Goal: Information Seeking & Learning: Compare options

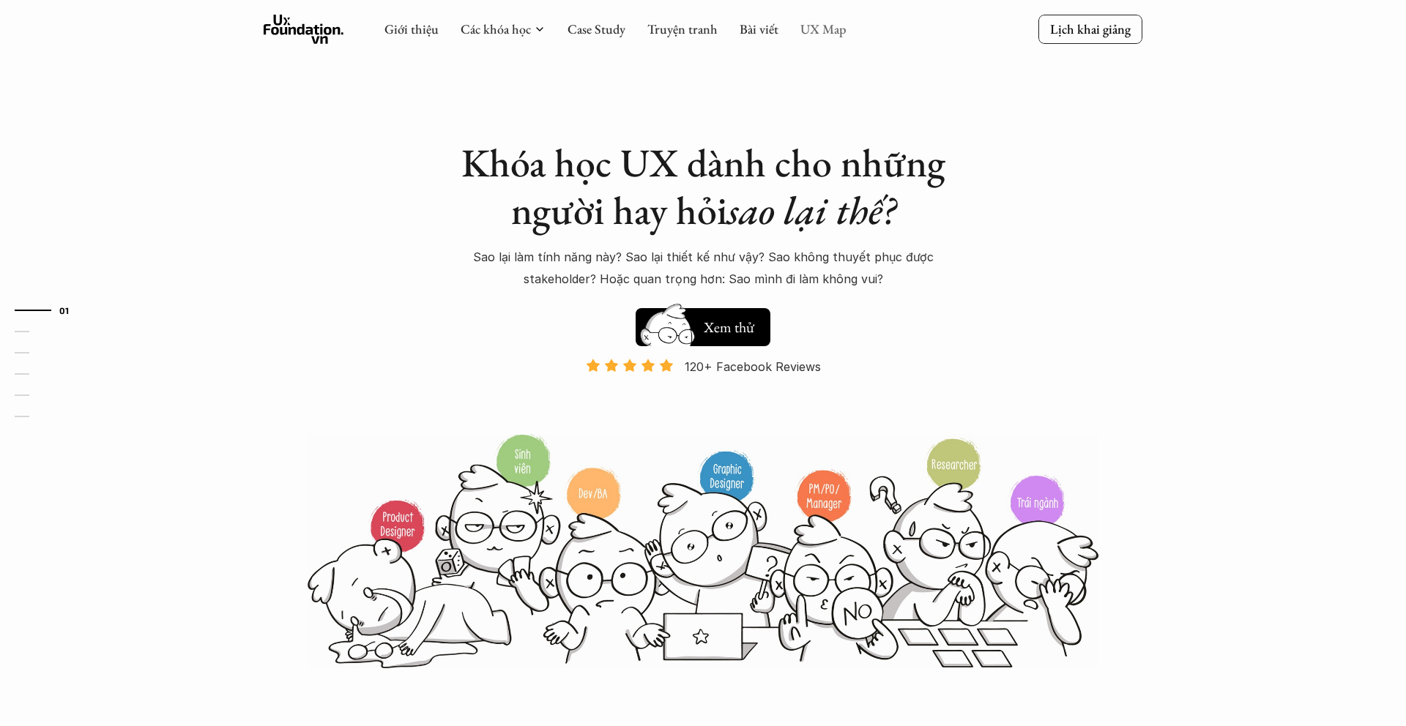
click at [810, 31] on link "UX Map" at bounding box center [823, 28] width 46 height 17
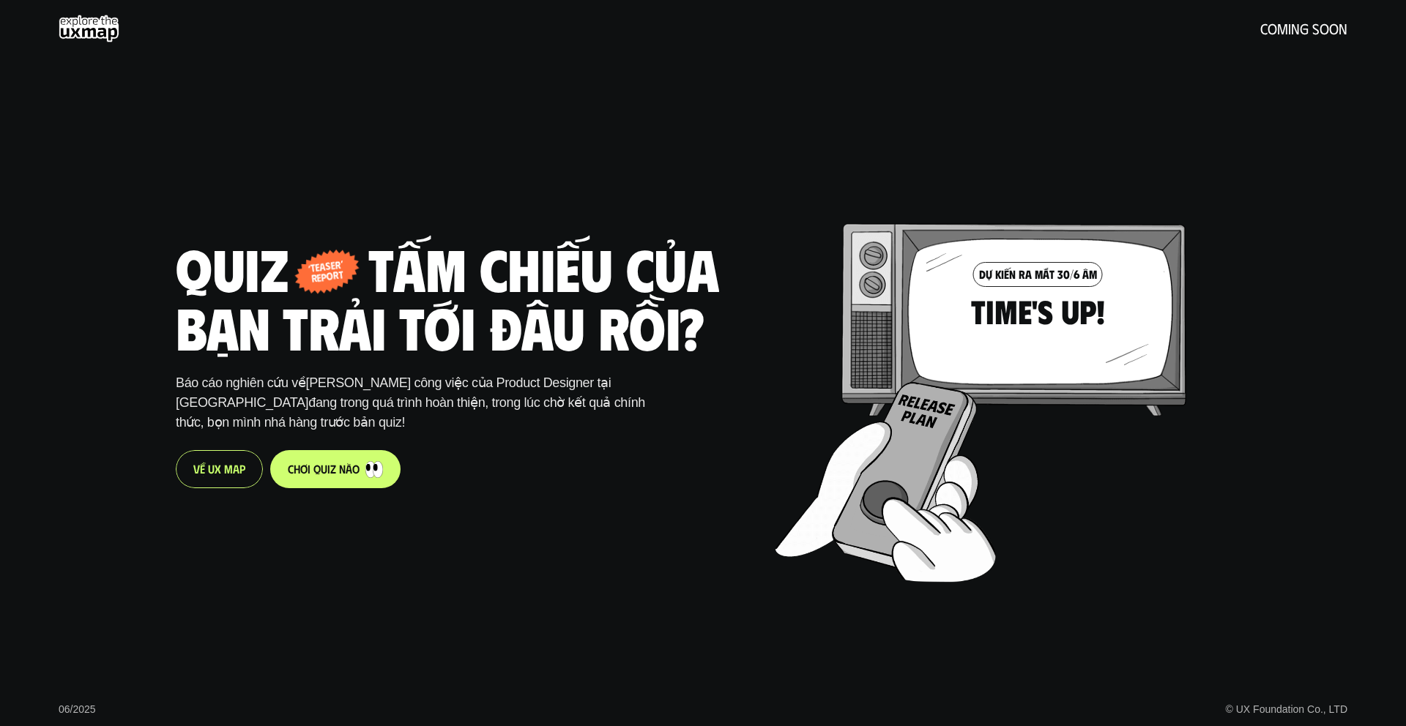
click at [244, 458] on div "V ề U X M a p" at bounding box center [219, 469] width 87 height 38
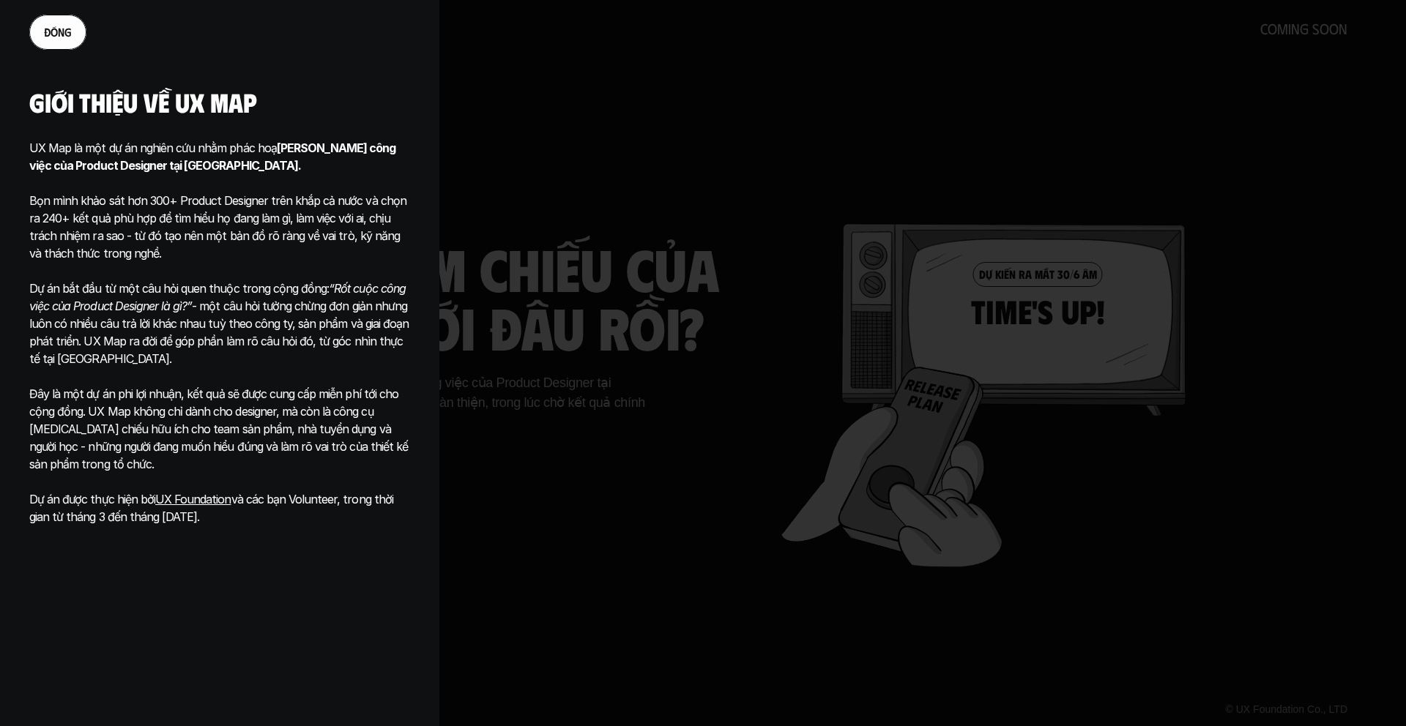
click at [406, 266] on p at bounding box center [219, 271] width 381 height 18
click at [333, 201] on p "Bọn mình khảo sát hơn 300+ Product Designer trên khắp cả nước và chọn ra 240+ k…" at bounding box center [219, 218] width 381 height 88
click at [570, 306] on div at bounding box center [703, 363] width 1406 height 726
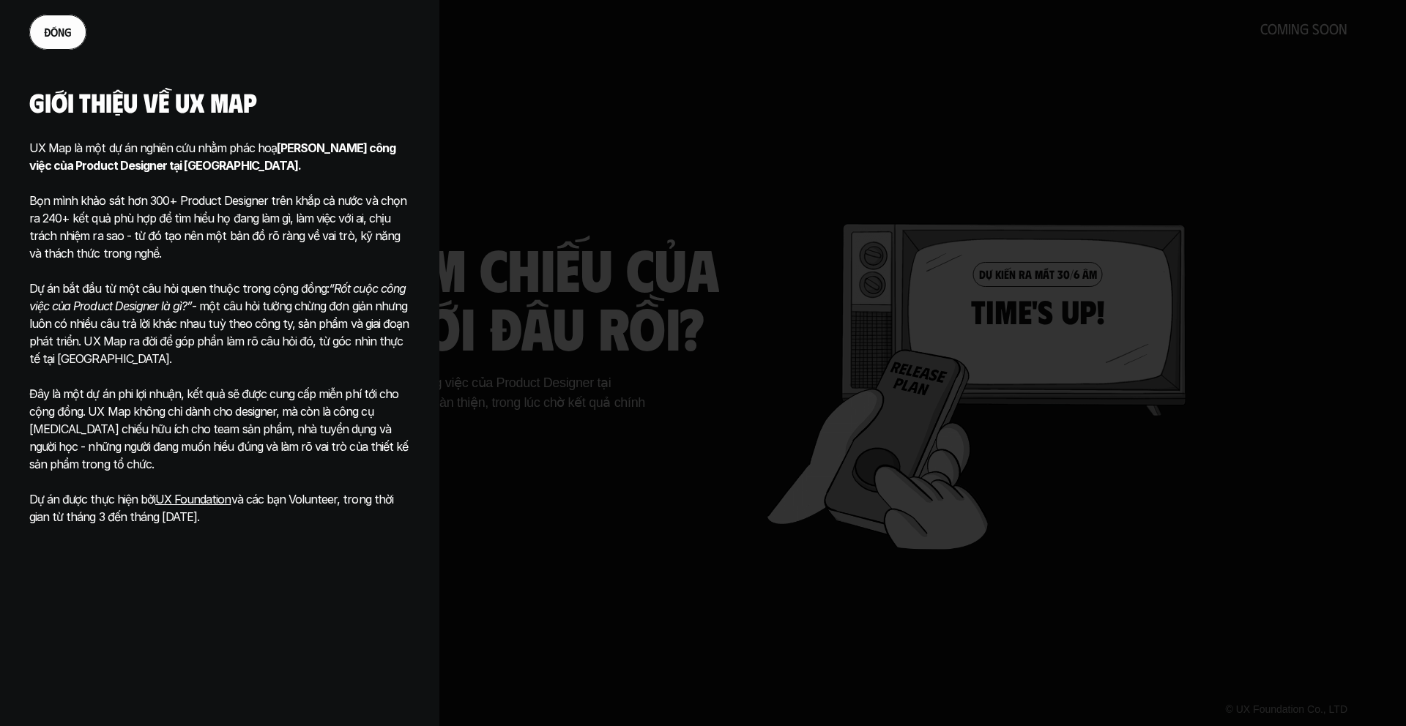
click at [67, 44] on link "đ ó n g" at bounding box center [57, 32] width 57 height 35
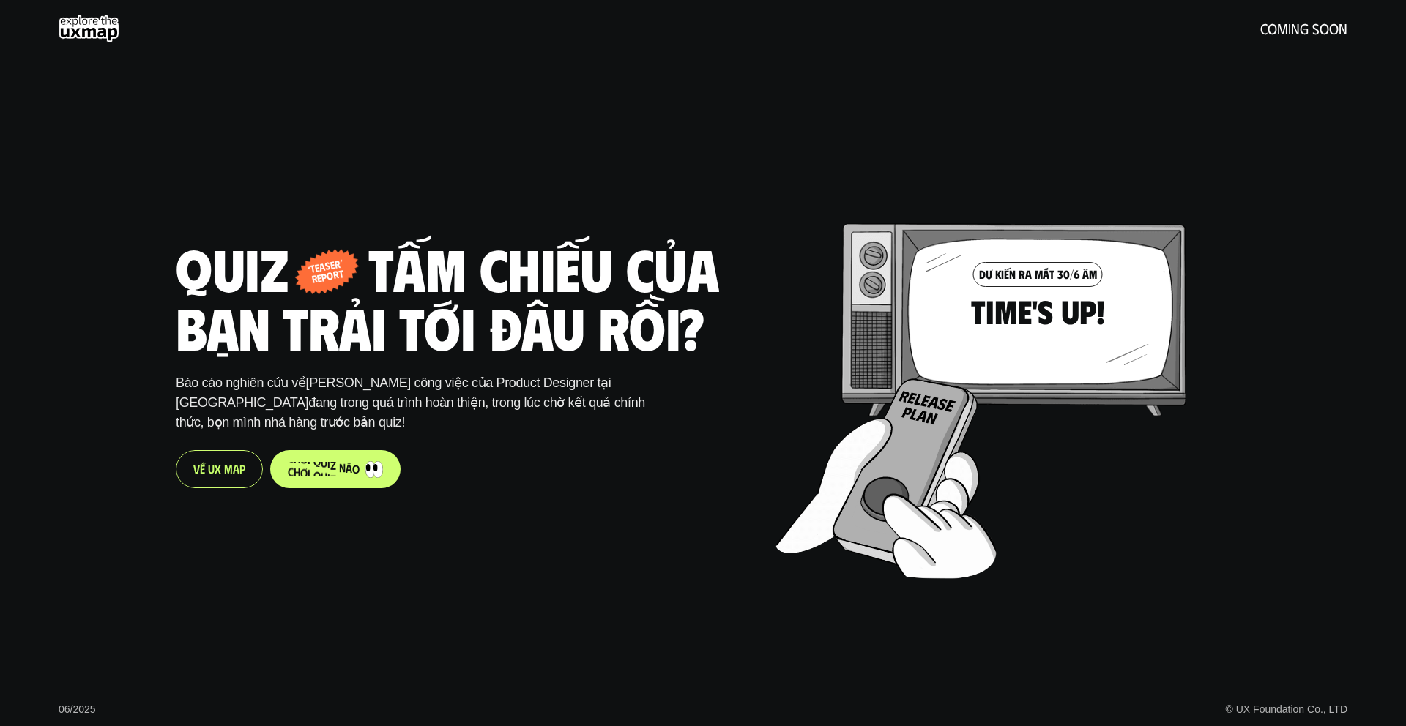
click at [296, 465] on p "c h ơ i q u i z n à o" at bounding box center [324, 469] width 72 height 14
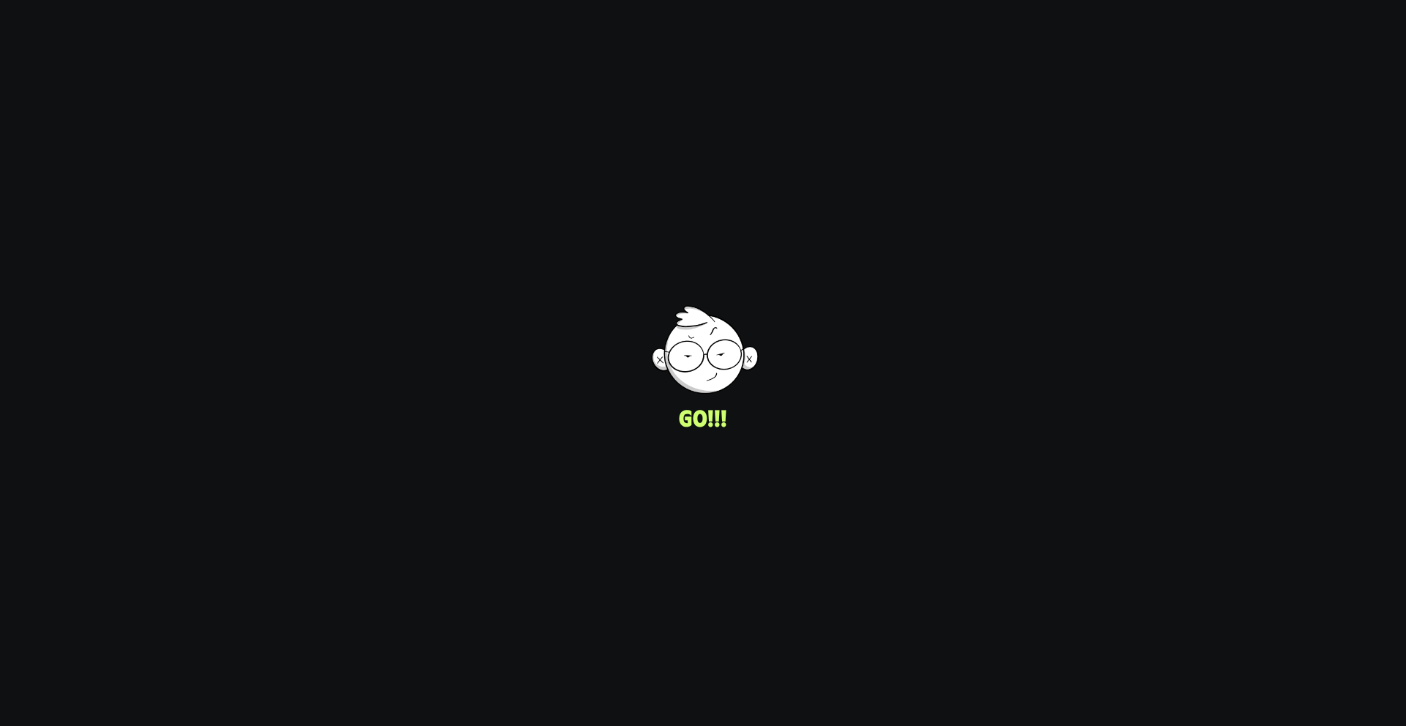
click at [497, 311] on div "Title nào phổ biến hơn?" at bounding box center [343, 346] width 568 height 146
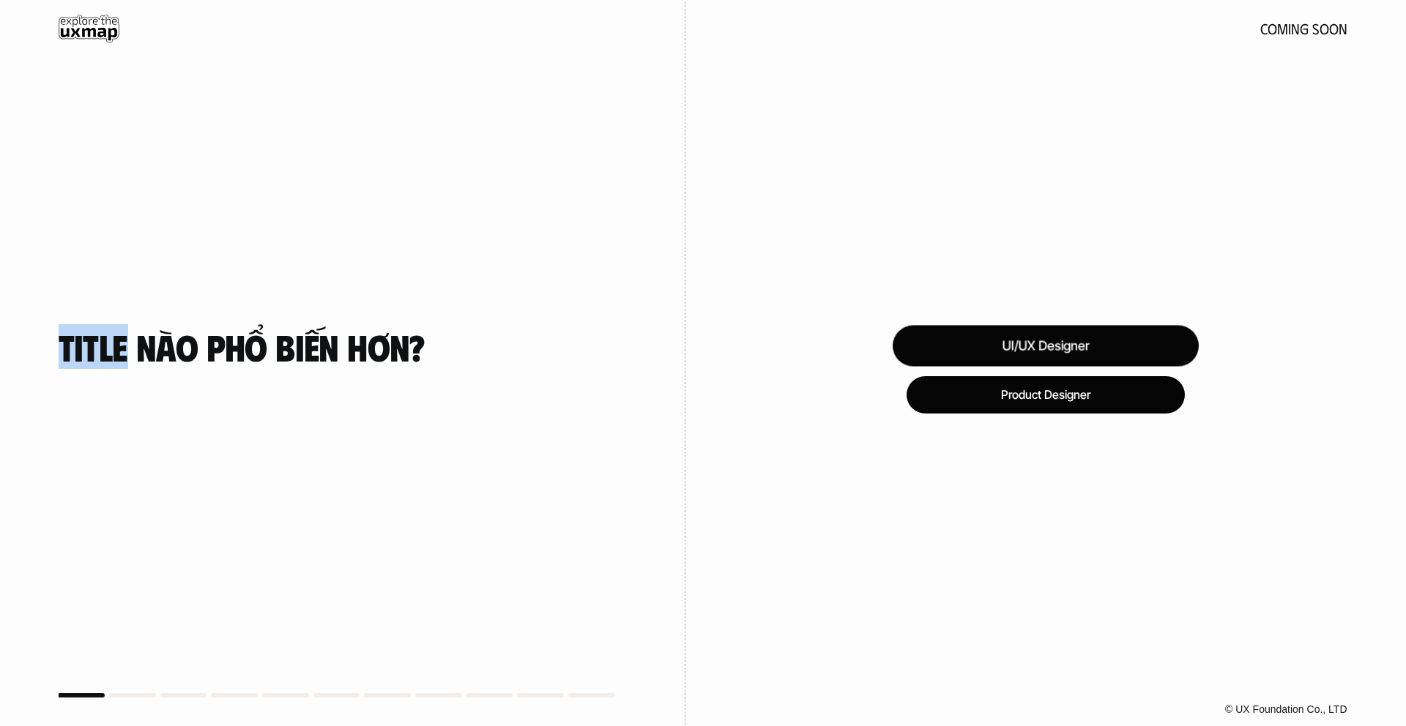
click at [970, 348] on div "UI/UX Designer" at bounding box center [1045, 345] width 306 height 41
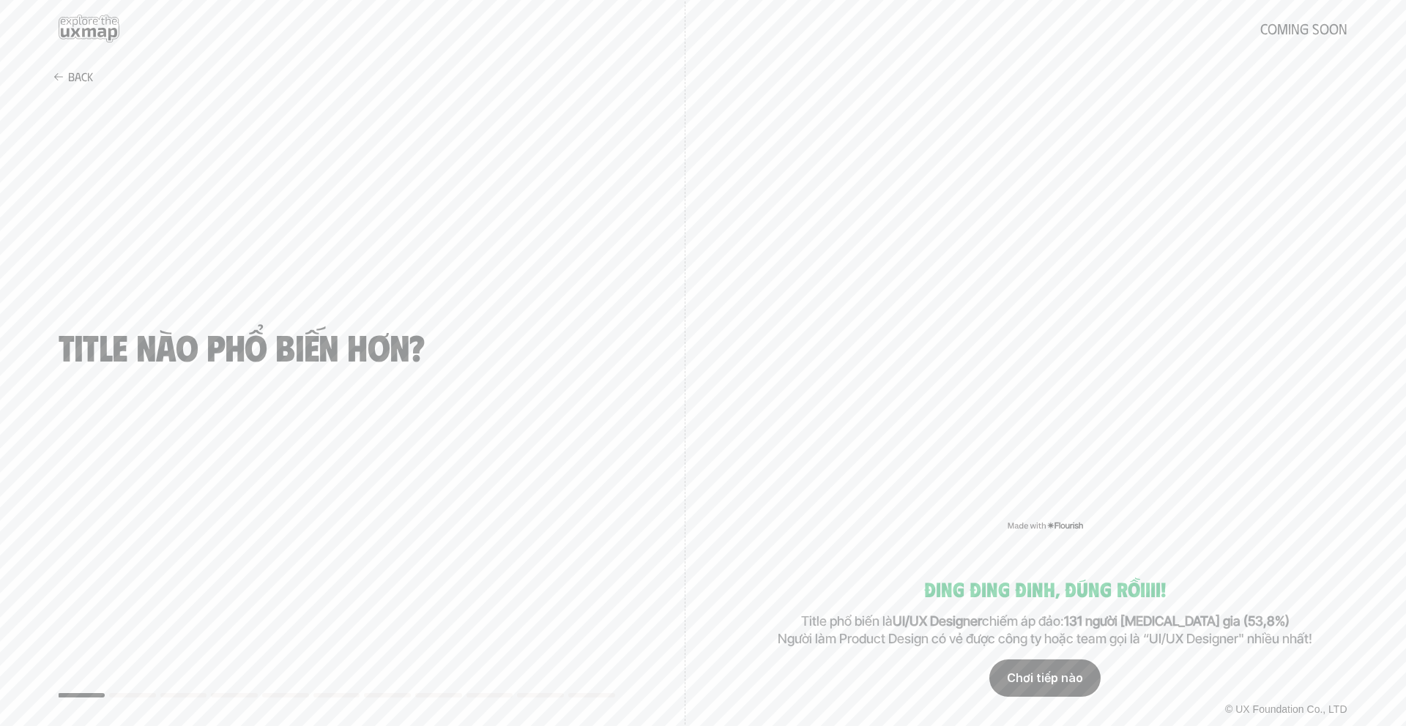
click at [1018, 683] on div "Chơi tiếp nào" at bounding box center [1044, 678] width 111 height 37
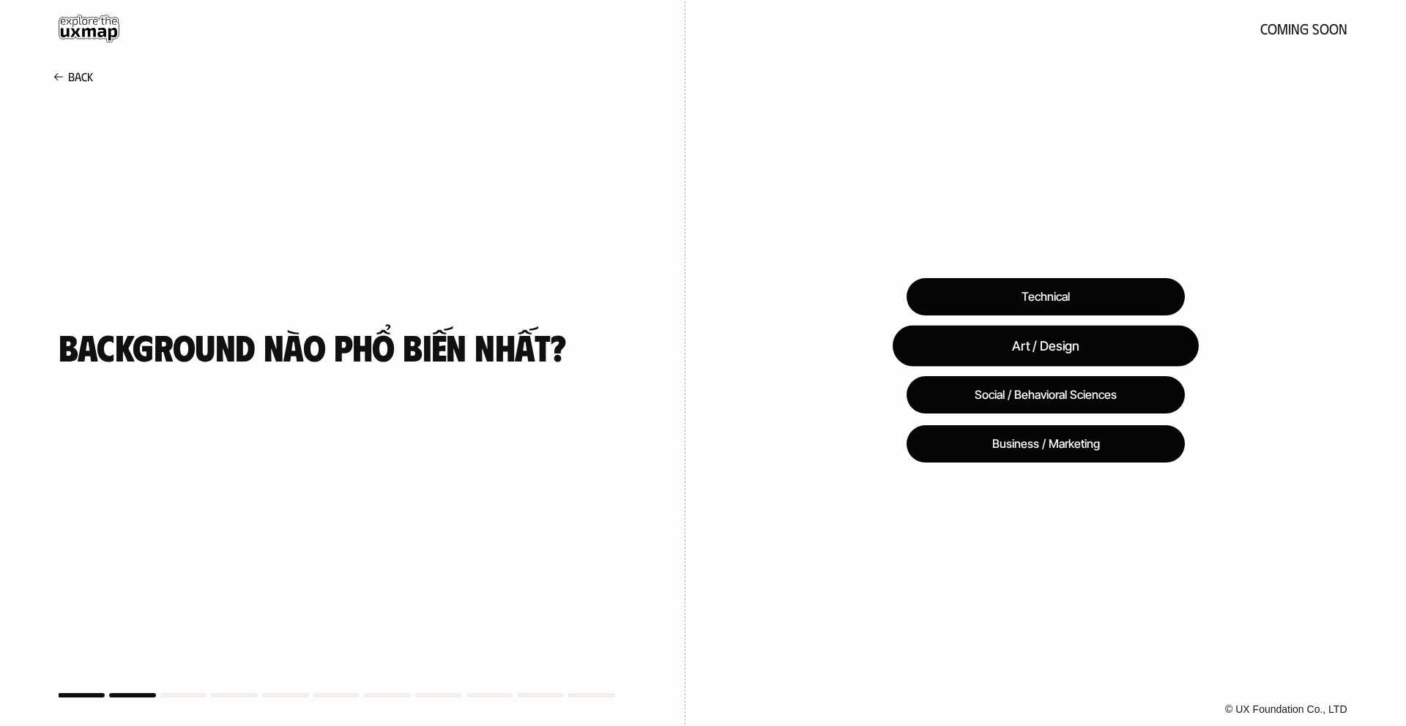
click at [1012, 354] on div "Art / Design" at bounding box center [1045, 345] width 306 height 41
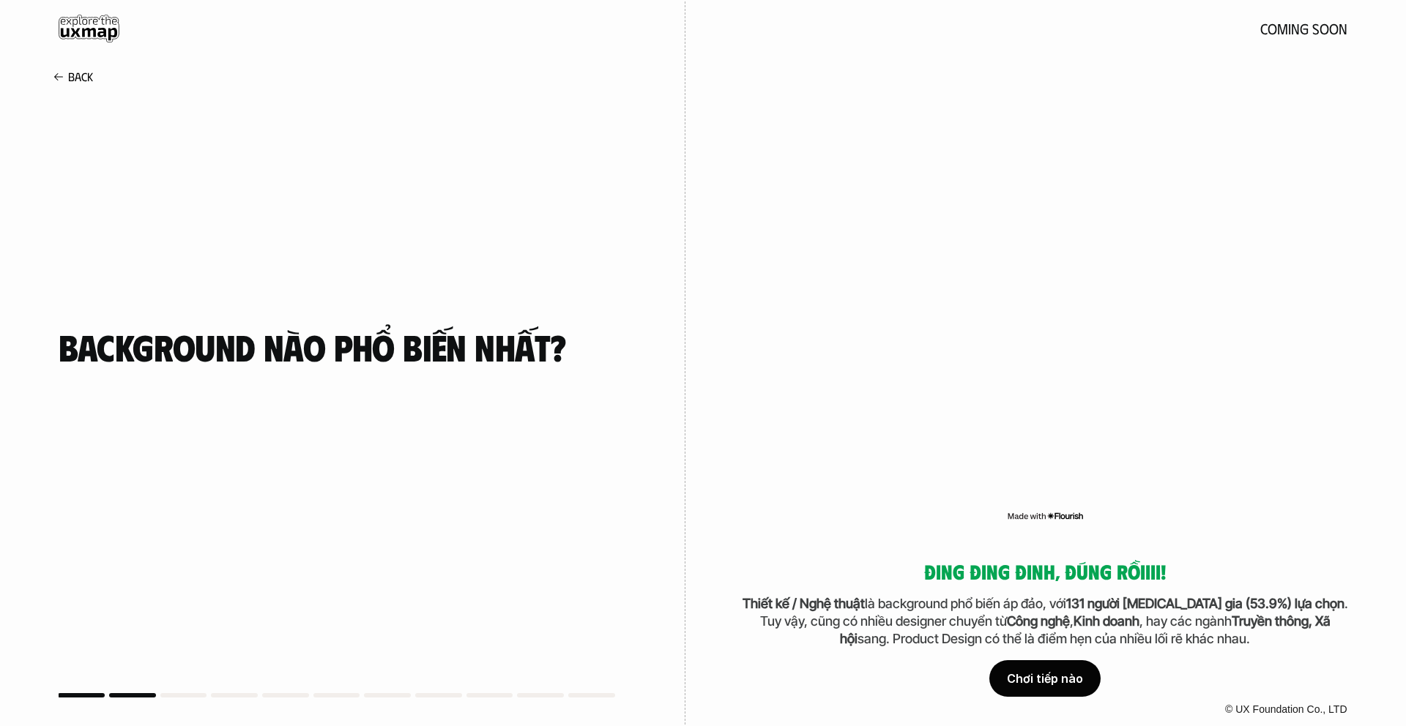
click at [1038, 668] on div "Chơi tiếp nào" at bounding box center [1044, 678] width 111 height 37
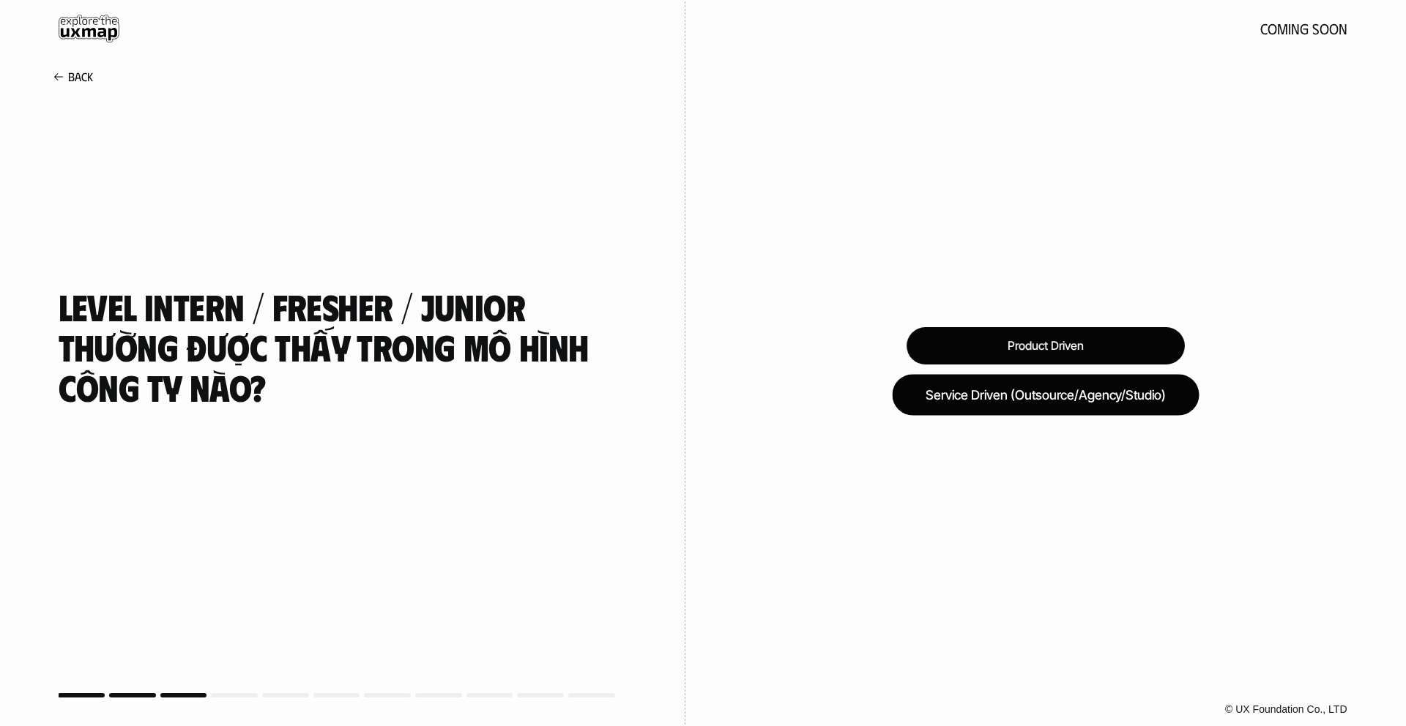
click at [1007, 390] on div "Service Driven (Outsource/Agency/Studio)" at bounding box center [1045, 394] width 307 height 41
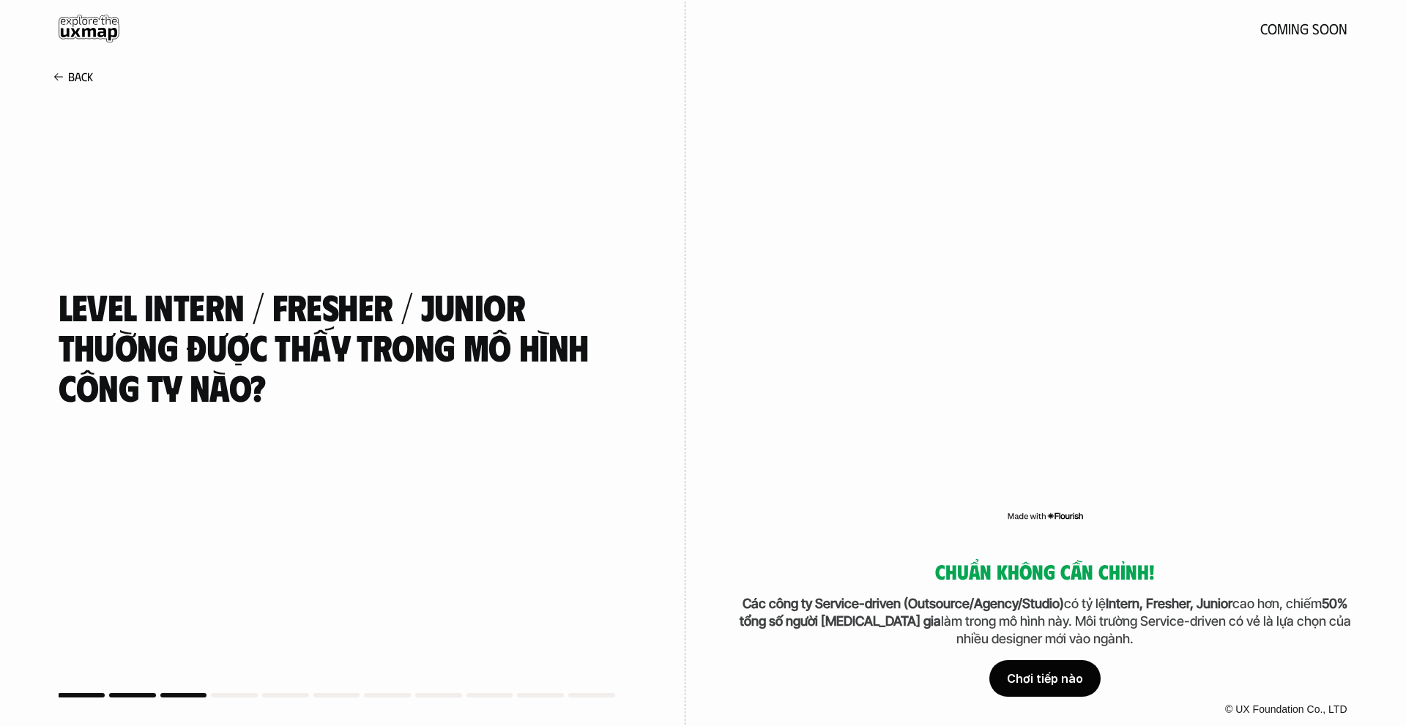
click at [1024, 675] on div "Chơi tiếp nào" at bounding box center [1044, 678] width 111 height 37
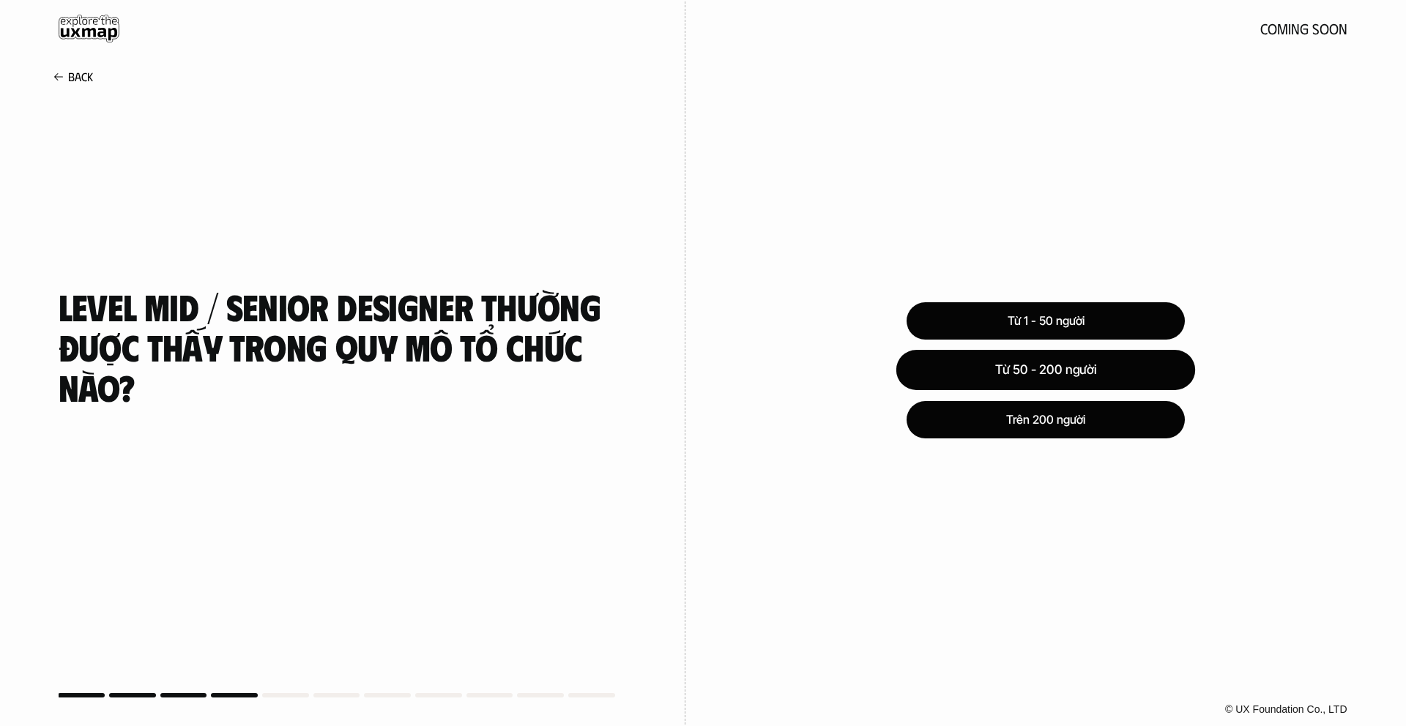
click at [1020, 364] on div "Từ 50 - 200 người" at bounding box center [1044, 370] width 299 height 40
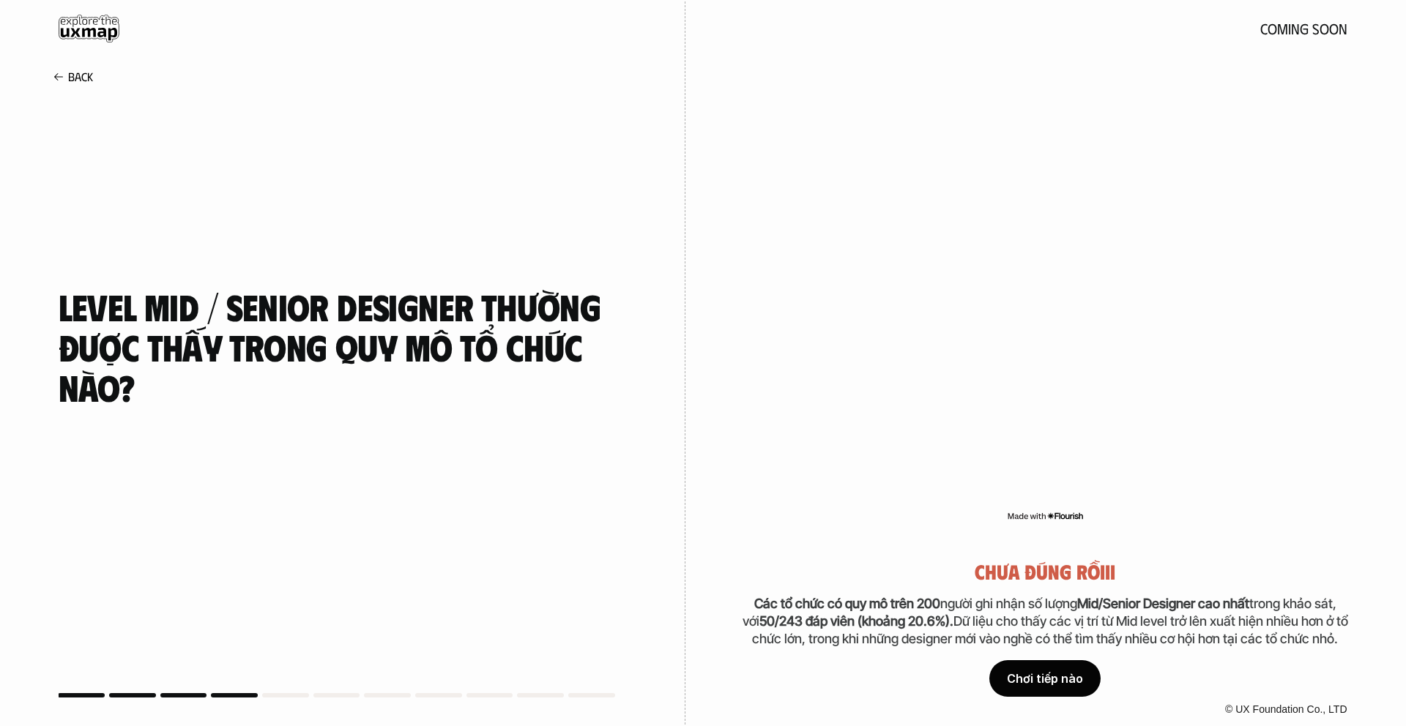
click at [1018, 676] on div "Chơi tiếp nào" at bounding box center [1044, 678] width 111 height 37
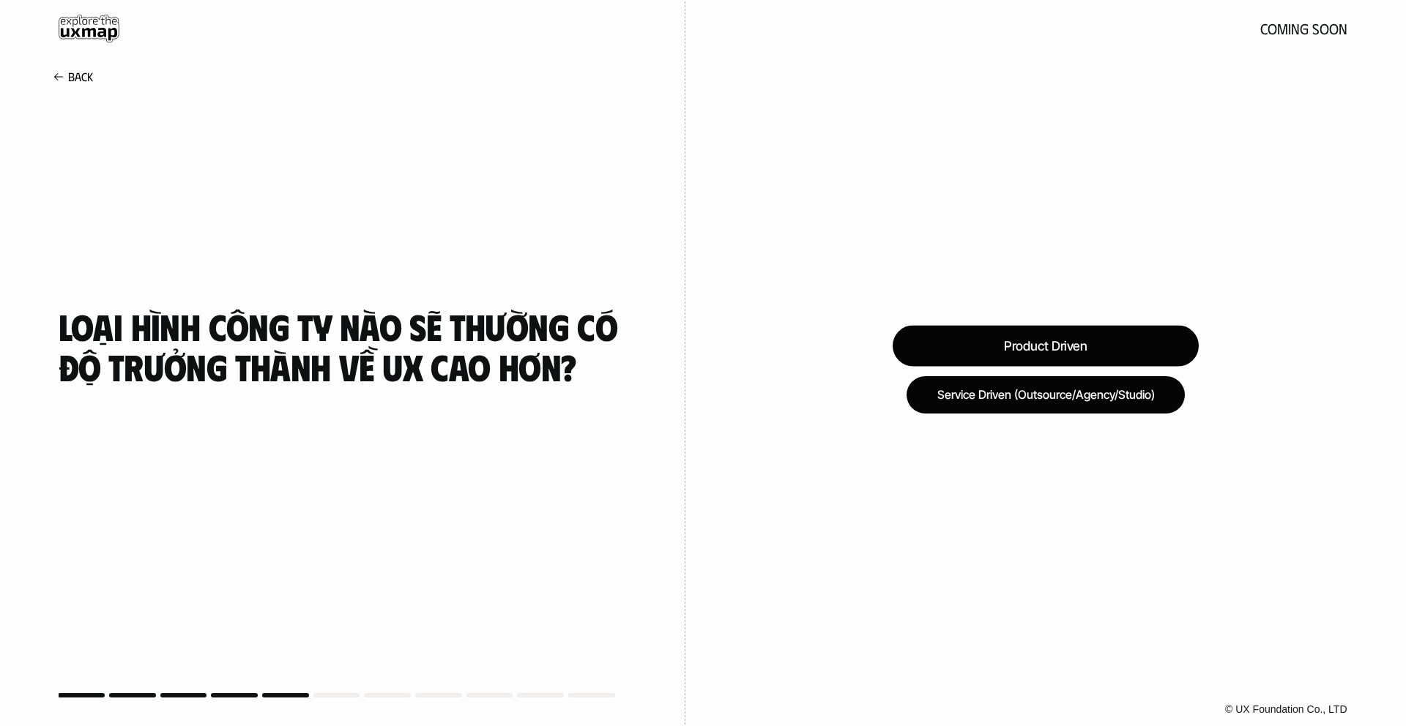
click at [1007, 354] on div "Product Driven" at bounding box center [1045, 345] width 306 height 41
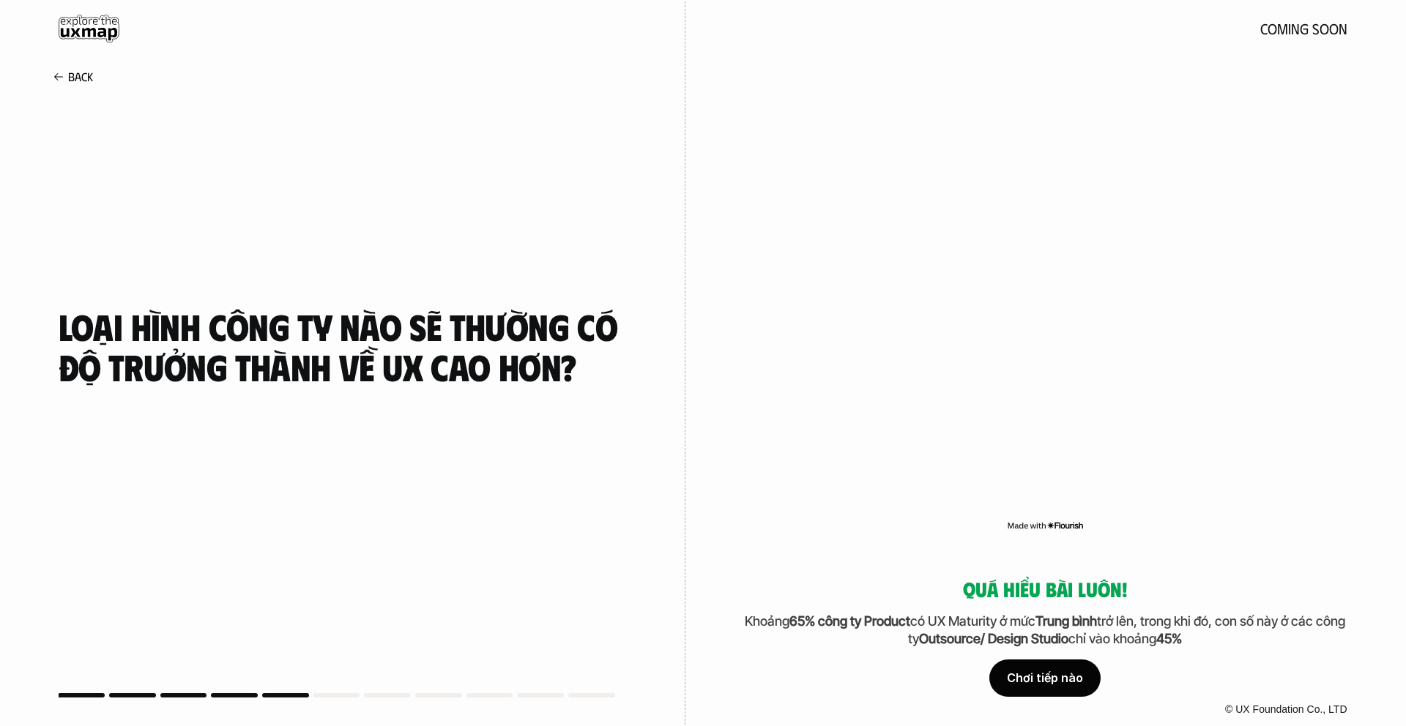
click at [1010, 682] on div "Chơi tiếp nào" at bounding box center [1044, 678] width 111 height 37
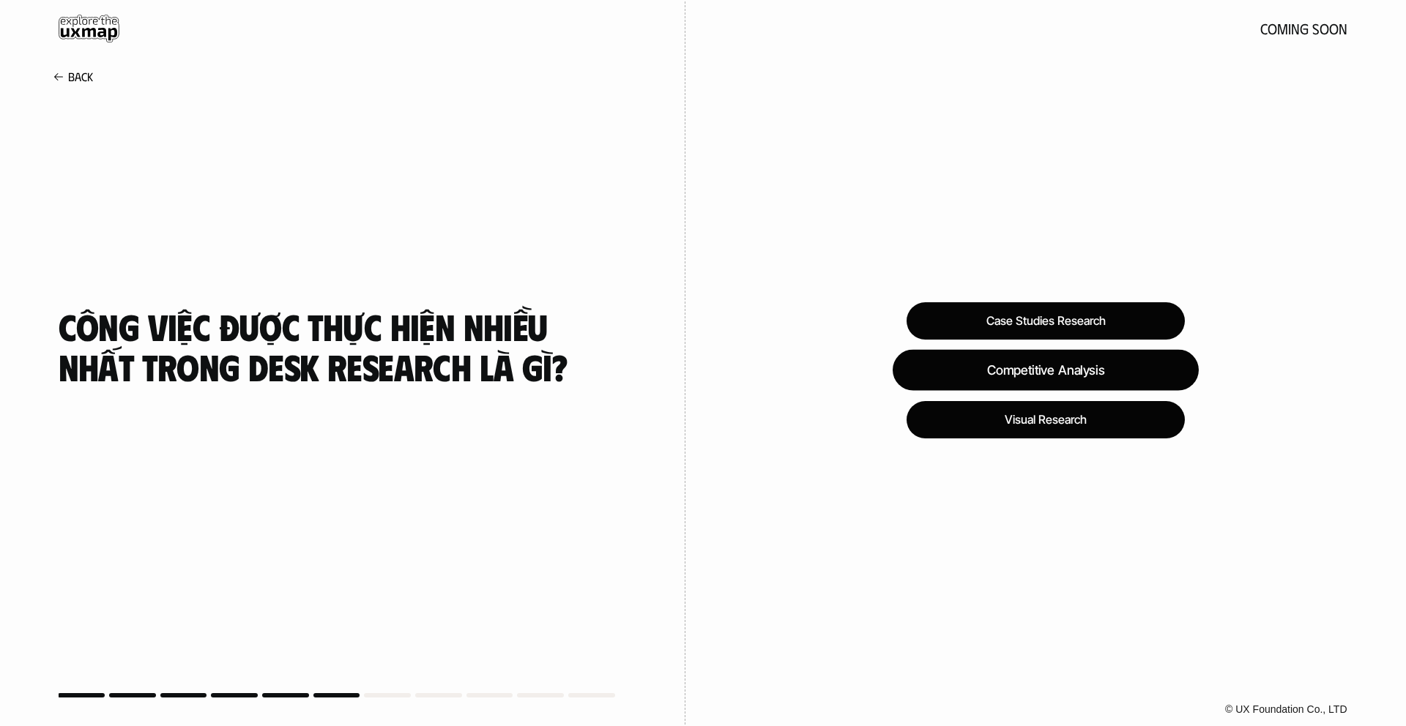
click at [1022, 359] on div "Competitive Analysis" at bounding box center [1045, 370] width 306 height 41
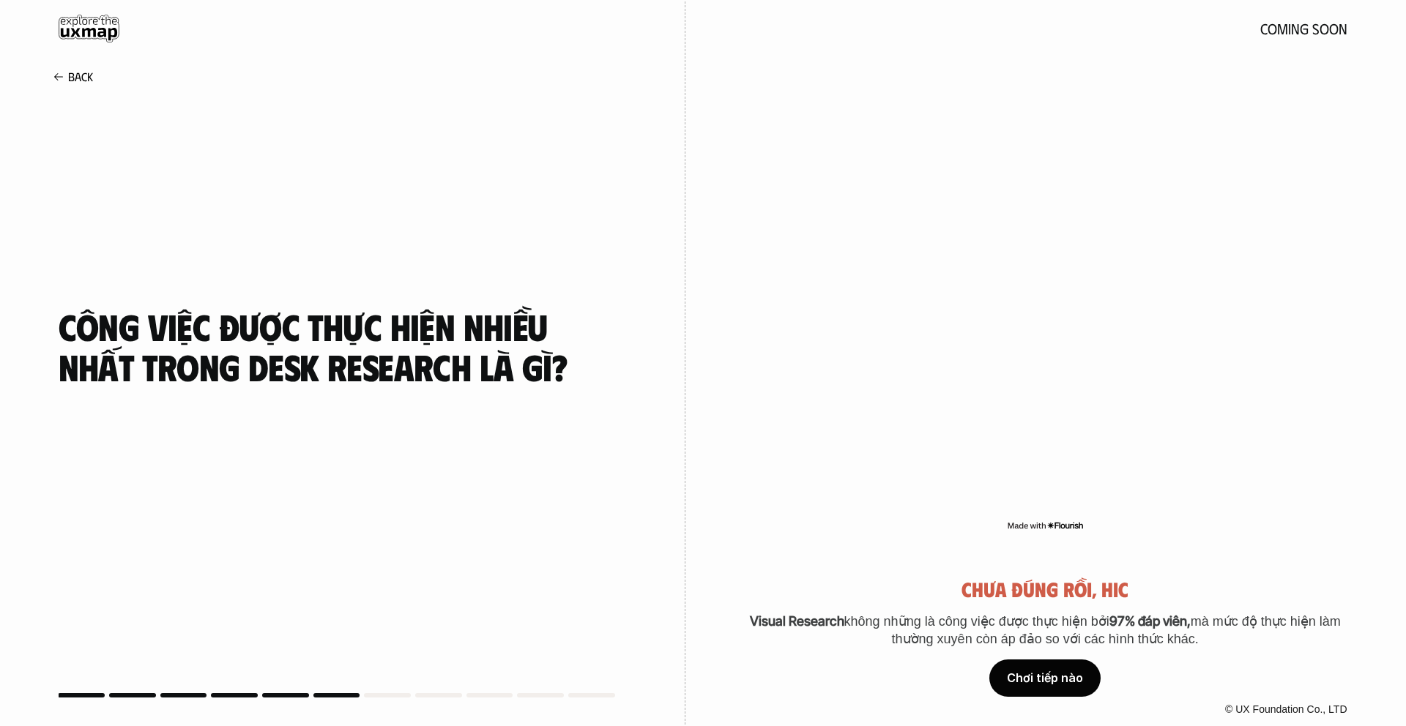
click at [1029, 679] on div "Chơi tiếp nào" at bounding box center [1044, 678] width 111 height 37
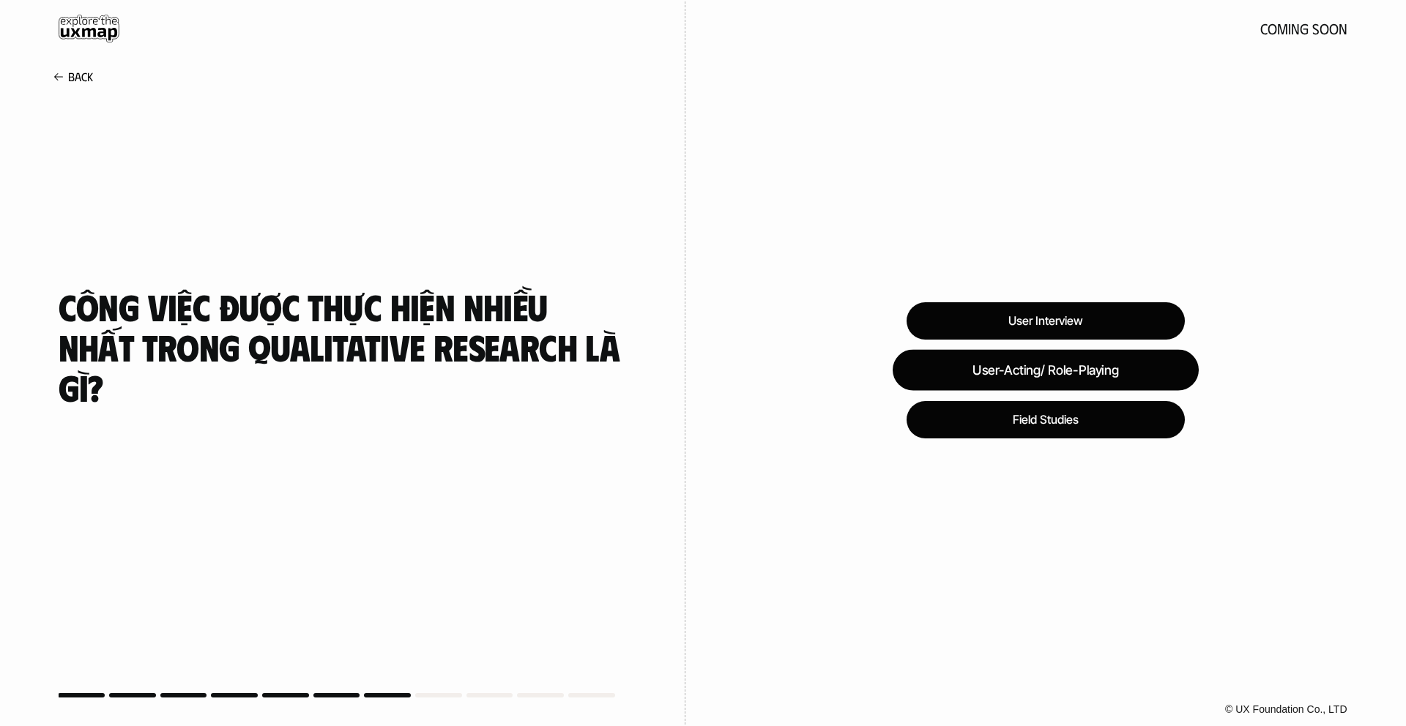
click at [1030, 380] on div "User-Acting/ Role-Playing" at bounding box center [1045, 370] width 306 height 41
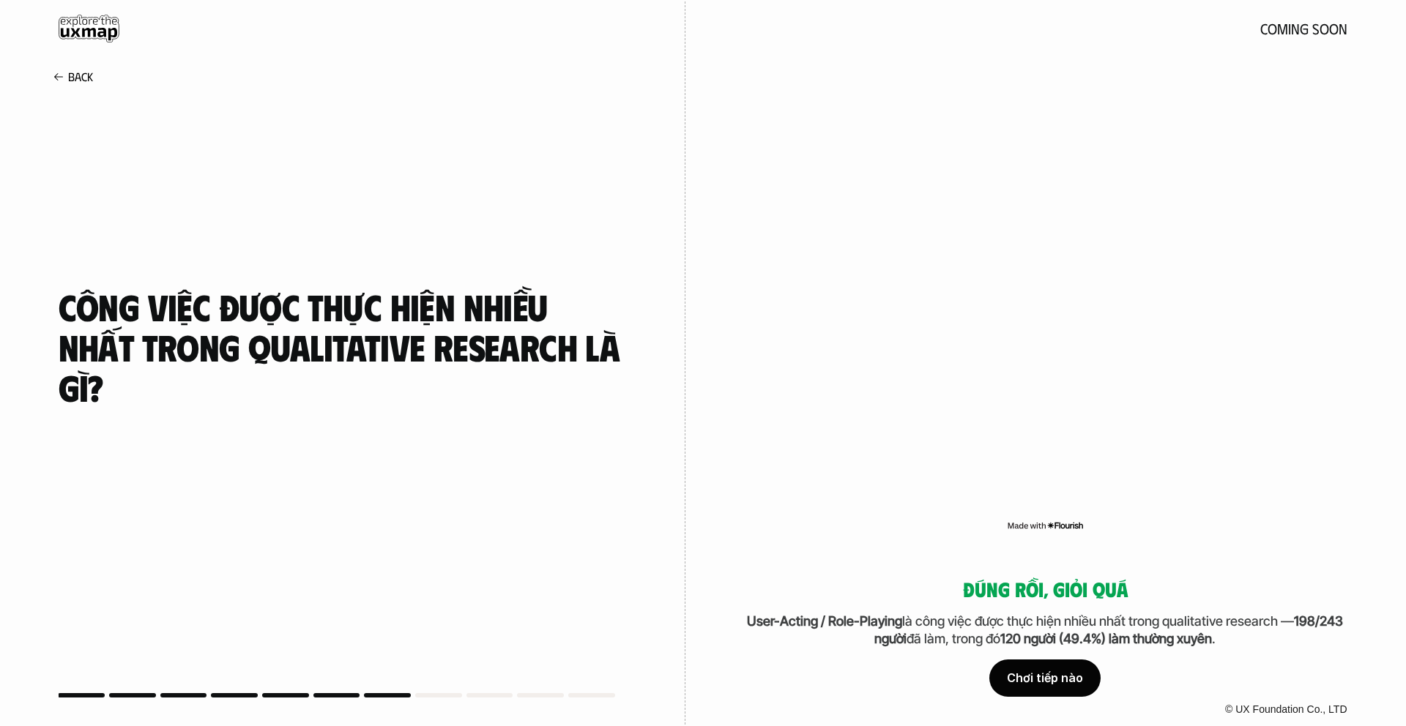
click at [1031, 675] on div "Chơi tiếp nào" at bounding box center [1044, 678] width 111 height 37
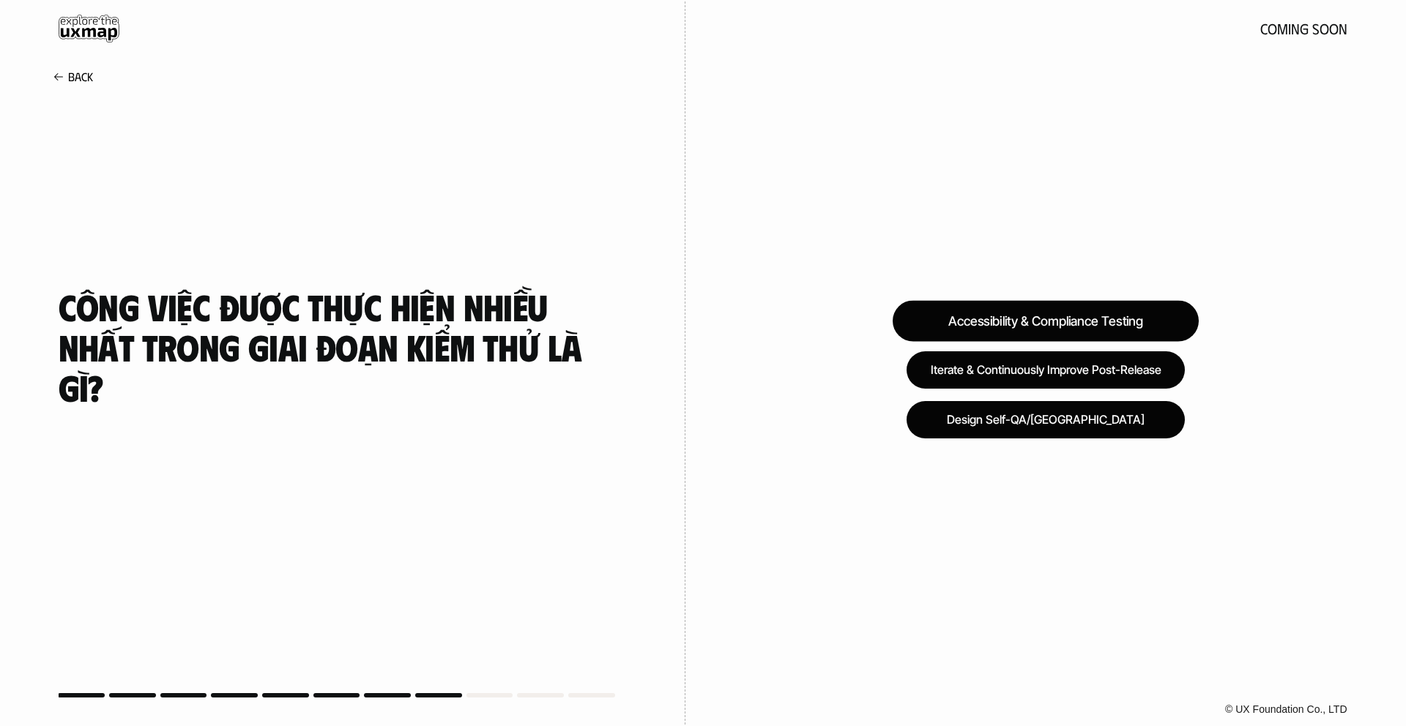
click at [1028, 313] on div "Accessibility & Compliance Testing" at bounding box center [1045, 321] width 306 height 41
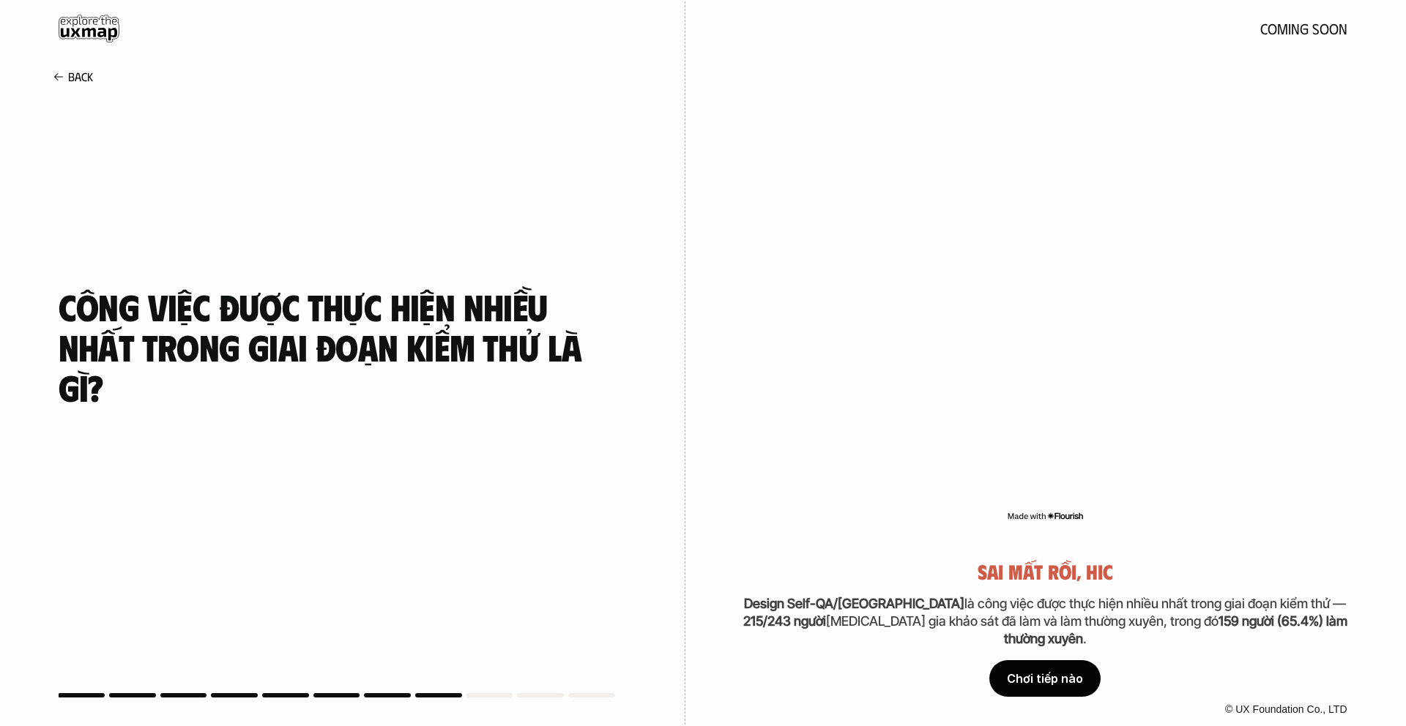
click at [1042, 698] on div "© UX Foundation Co., LTD" at bounding box center [1045, 709] width 720 height 33
click at [1042, 684] on div "Chơi tiếp nào" at bounding box center [1044, 678] width 111 height 37
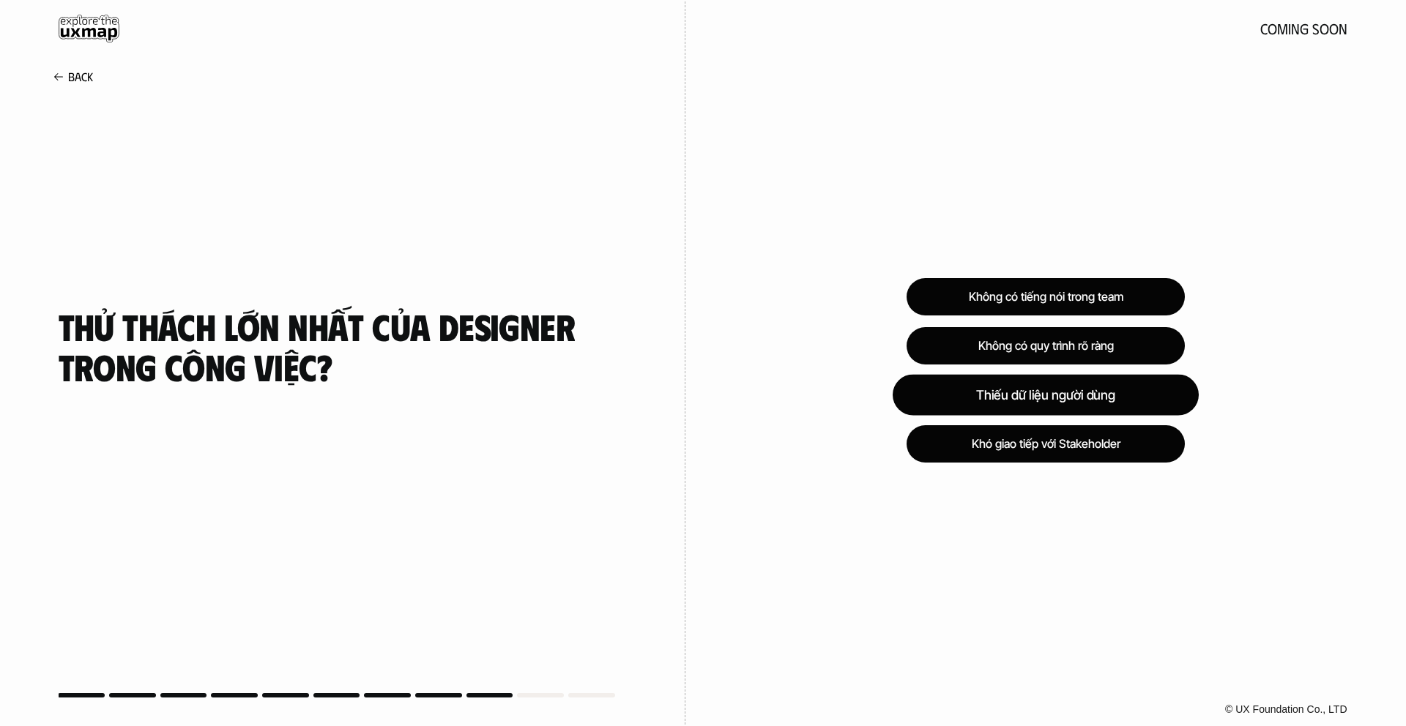
click at [1067, 391] on div "Thiếu dữ liệu người dùng" at bounding box center [1045, 394] width 306 height 41
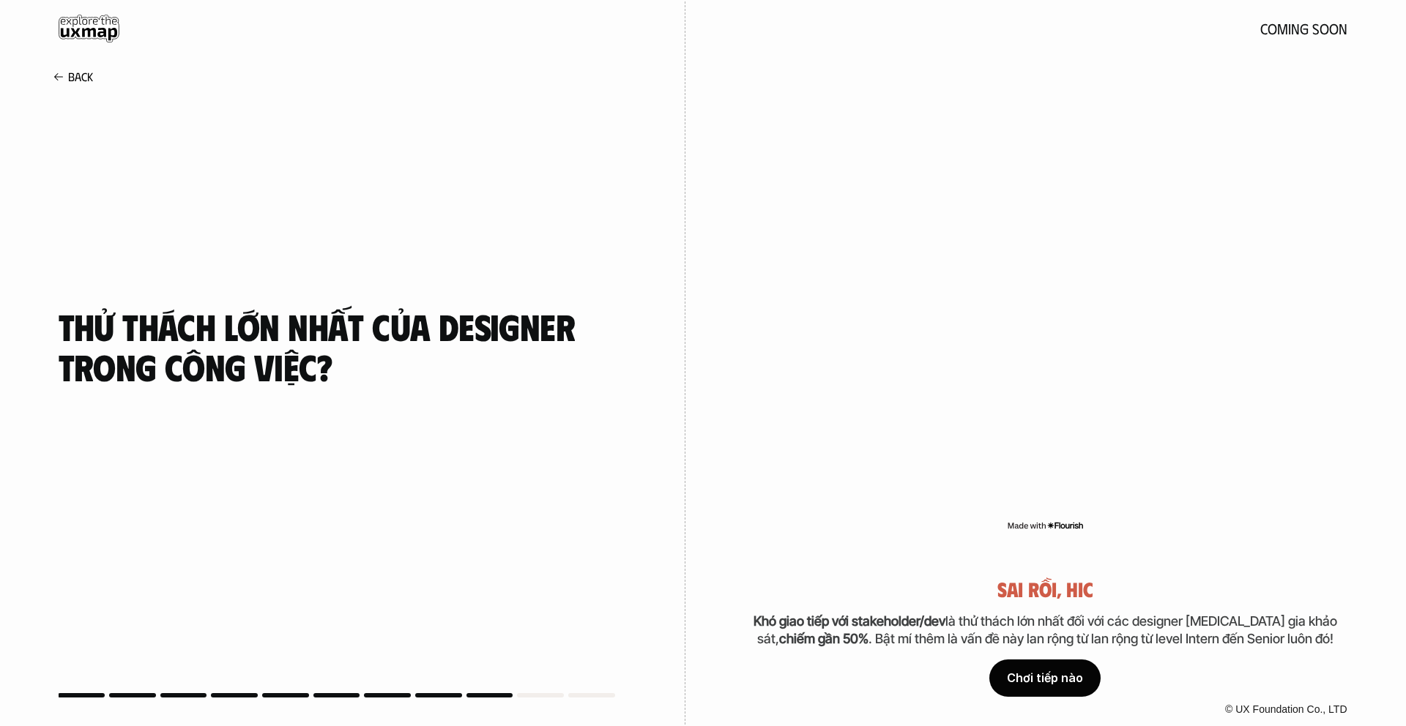
click at [1039, 660] on div "Chơi tiếp nào" at bounding box center [1044, 678] width 111 height 37
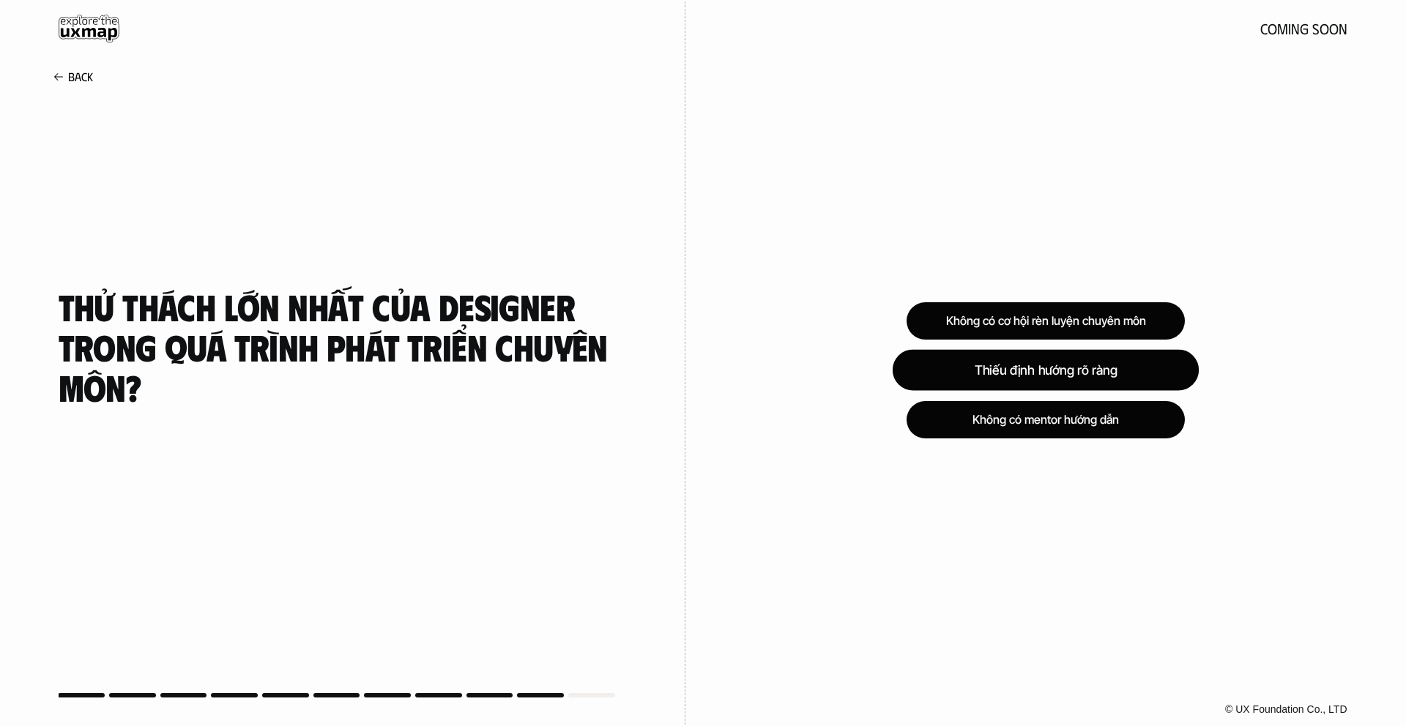
click at [1045, 382] on div "Thiếu định hướng rõ ràng" at bounding box center [1045, 370] width 306 height 41
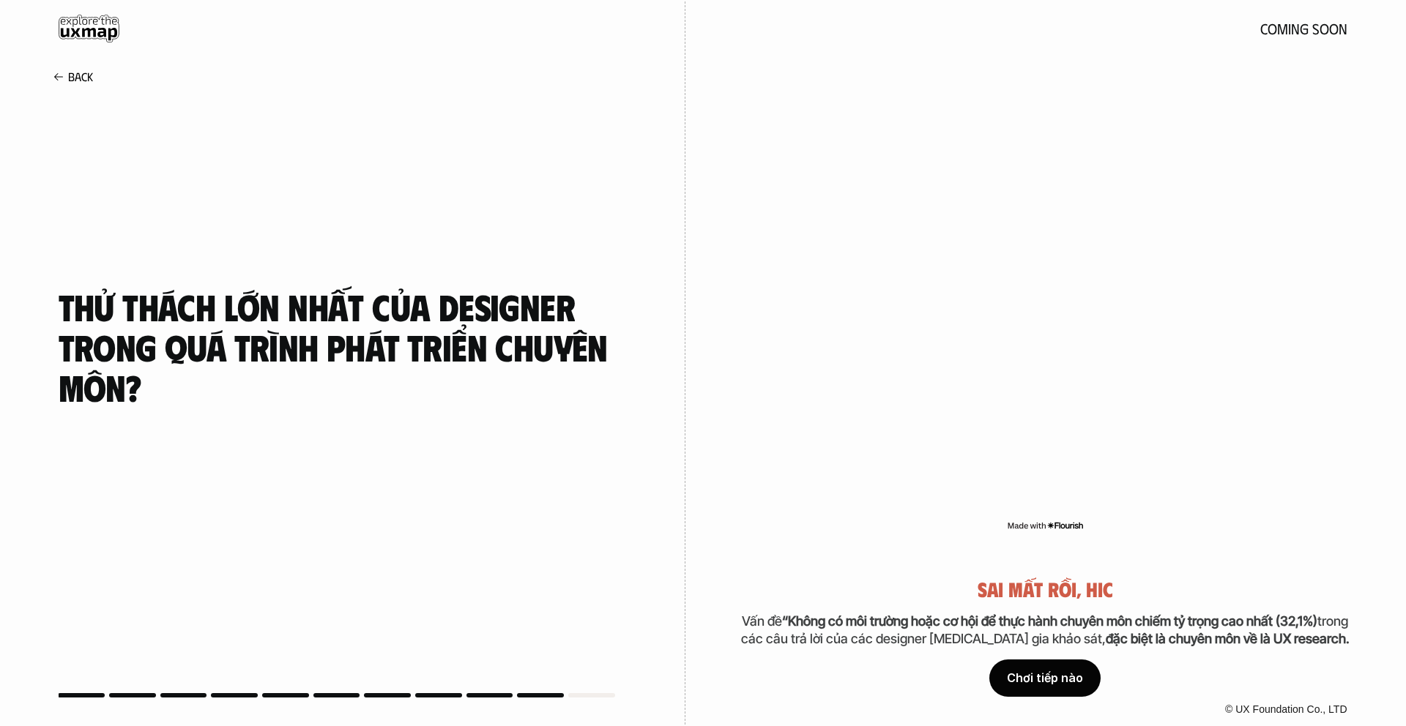
click at [1031, 688] on div "Chơi tiếp nào" at bounding box center [1044, 678] width 111 height 37
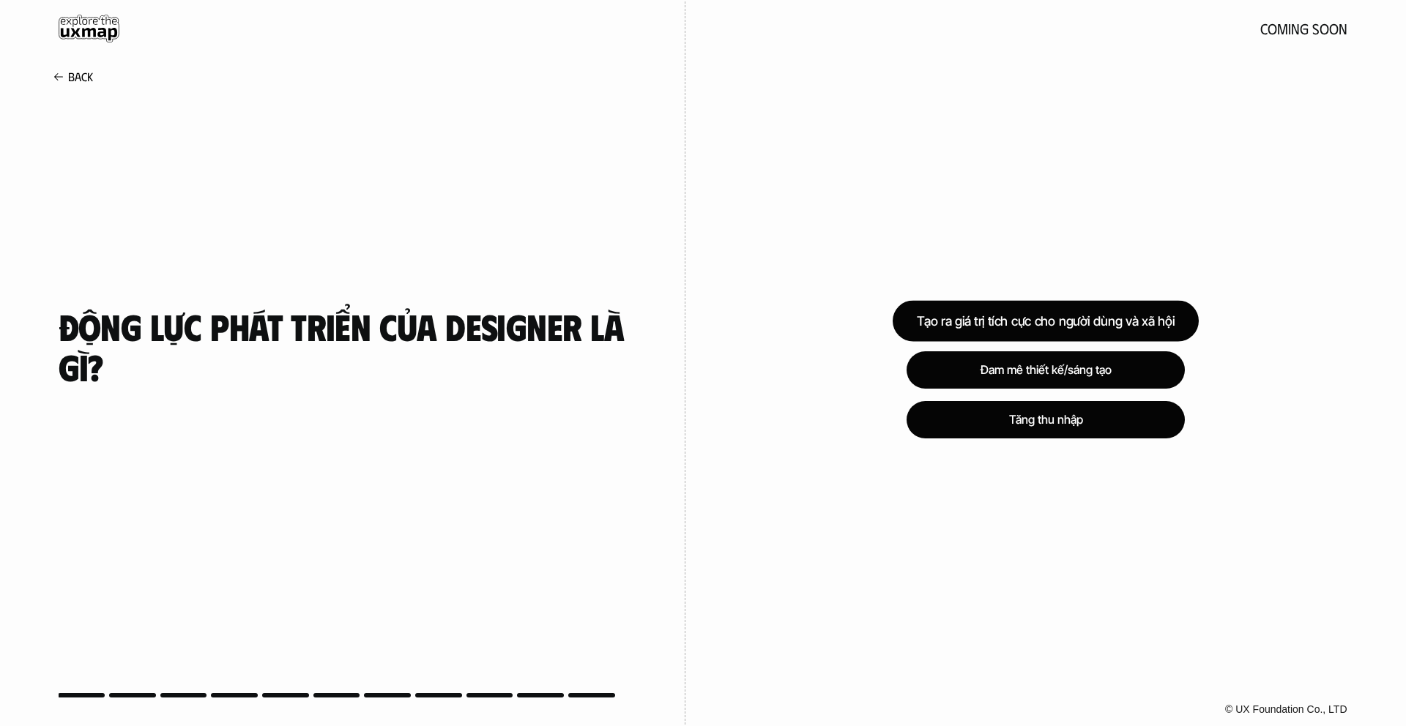
click at [1057, 326] on div "Tạo ra giá trị tích cực cho người dùng và xã hội" at bounding box center [1045, 321] width 306 height 41
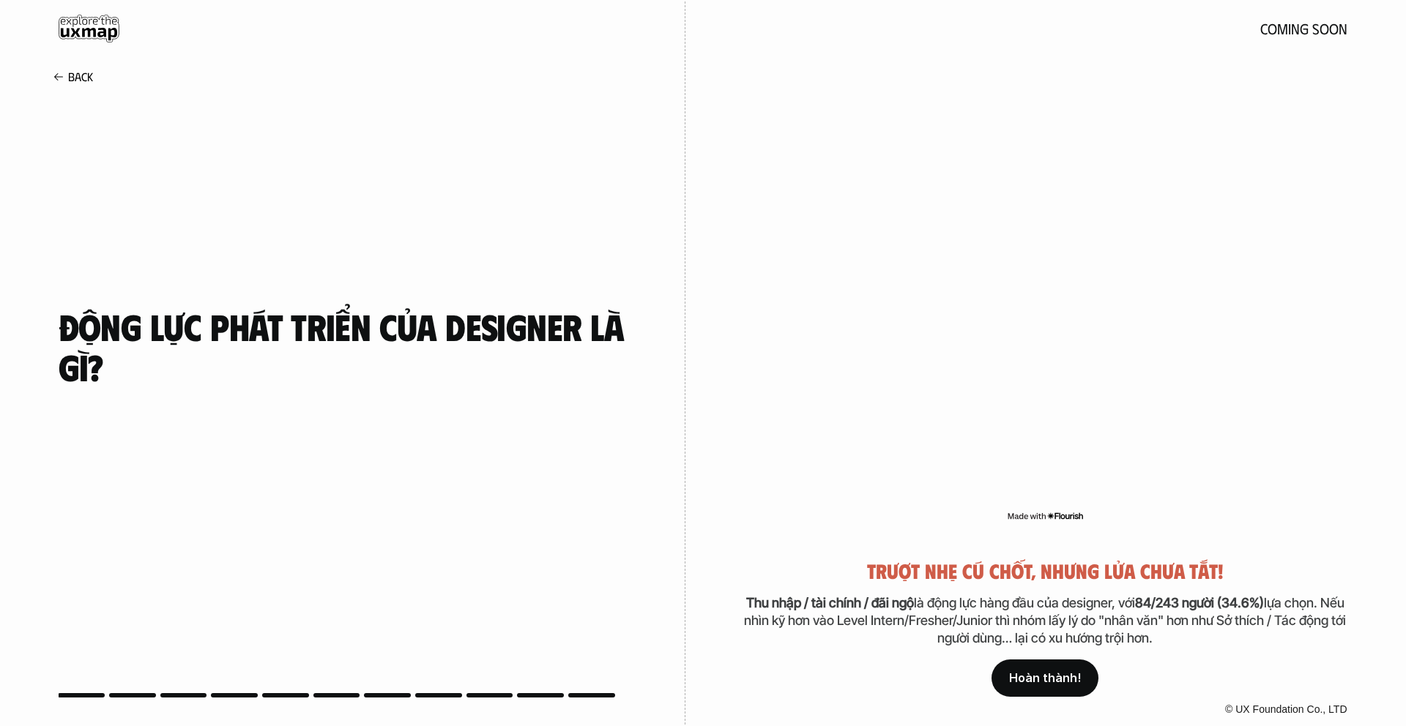
click at [1031, 668] on link "Hoàn thành!" at bounding box center [1044, 678] width 107 height 37
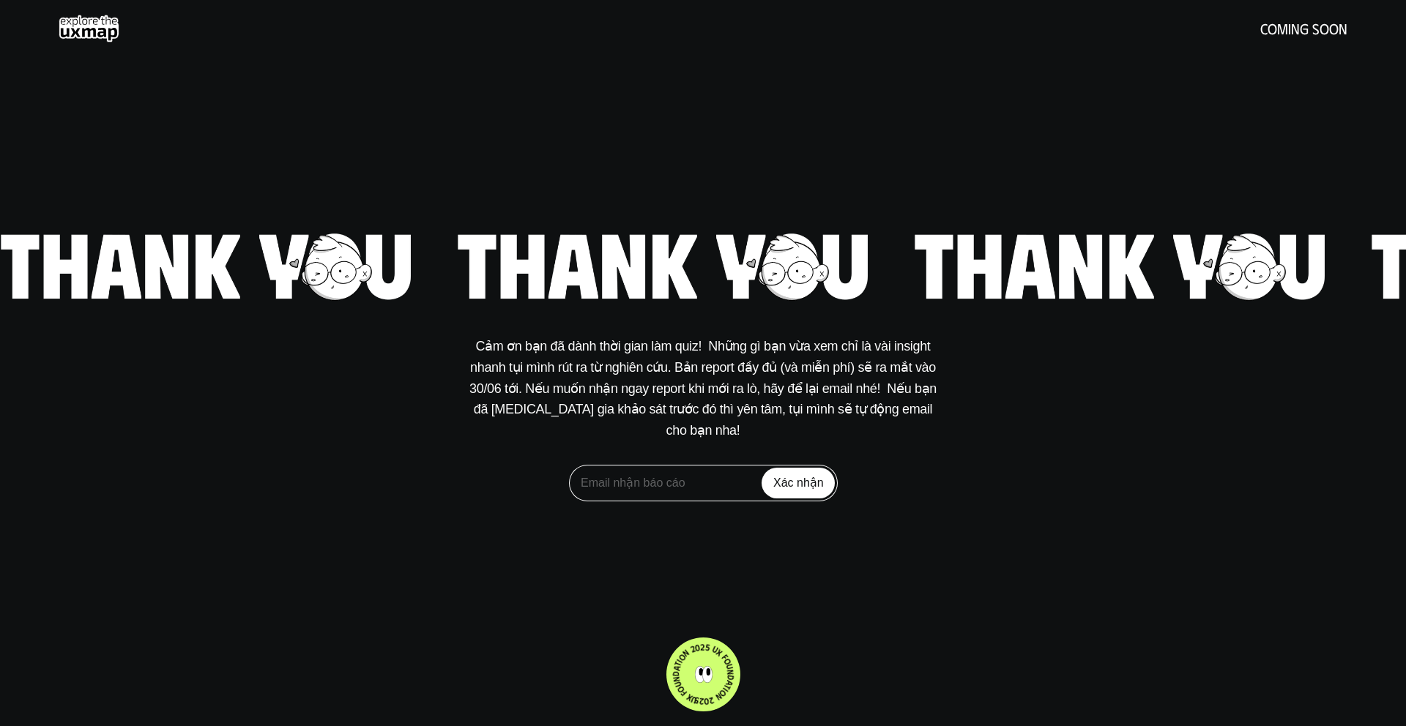
click at [783, 473] on input "Xác nhận" at bounding box center [797, 483] width 73 height 31
click at [1298, 28] on h5 "coming soon" at bounding box center [1303, 28] width 87 height 16
click at [650, 705] on div "Cảm ơn bạn đã dành thời gian làm quiz!  Những gì bạn vừa xem chỉ là vài insight…" at bounding box center [703, 363] width 1406 height 726
click at [632, 725] on div "Cảm ơn bạn đã dành thời gian làm quiz!  Những gì bạn vừa xem chỉ là vài insight…" at bounding box center [703, 363] width 1406 height 726
click at [91, 23] on use at bounding box center [89, 29] width 61 height 28
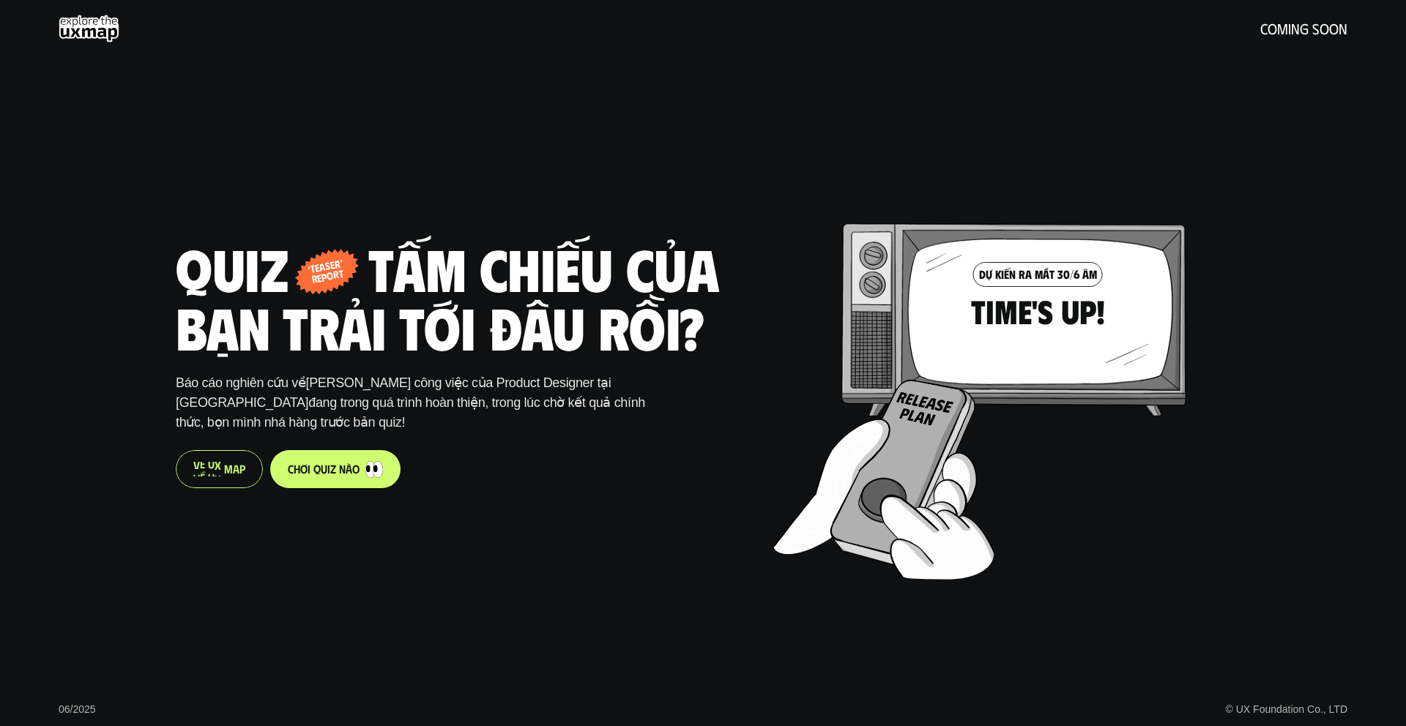
click at [227, 480] on div "V ề U X M a p" at bounding box center [219, 469] width 87 height 38
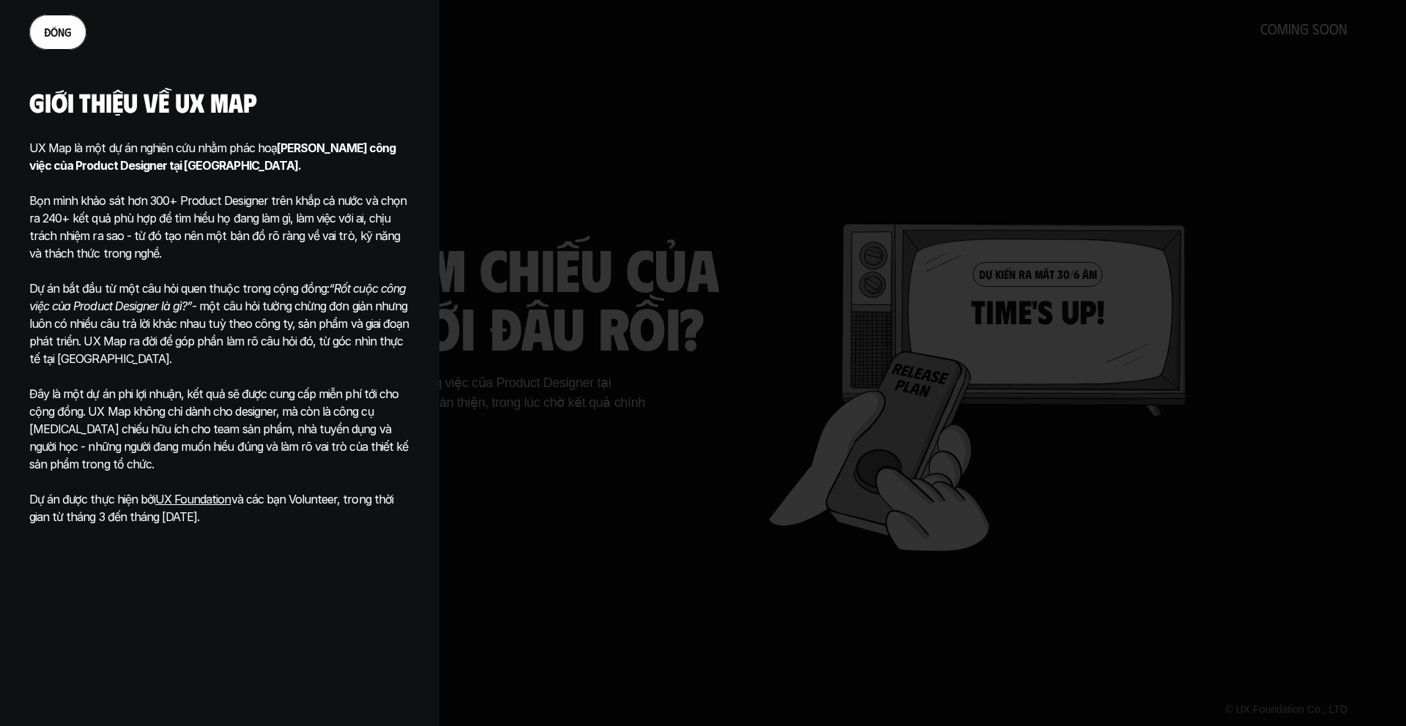
click at [79, 37] on link "đ ó n g" at bounding box center [57, 32] width 57 height 35
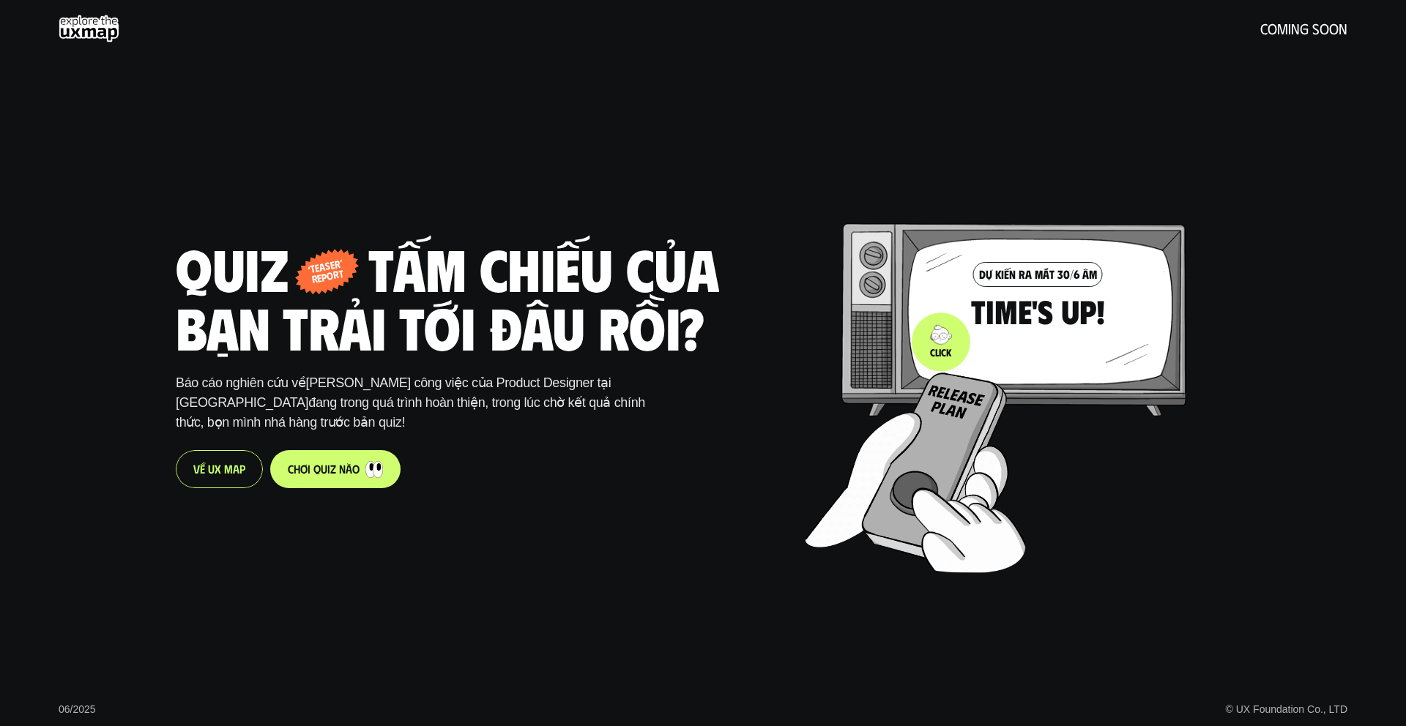
click at [927, 343] on div at bounding box center [1023, 361] width 436 height 419
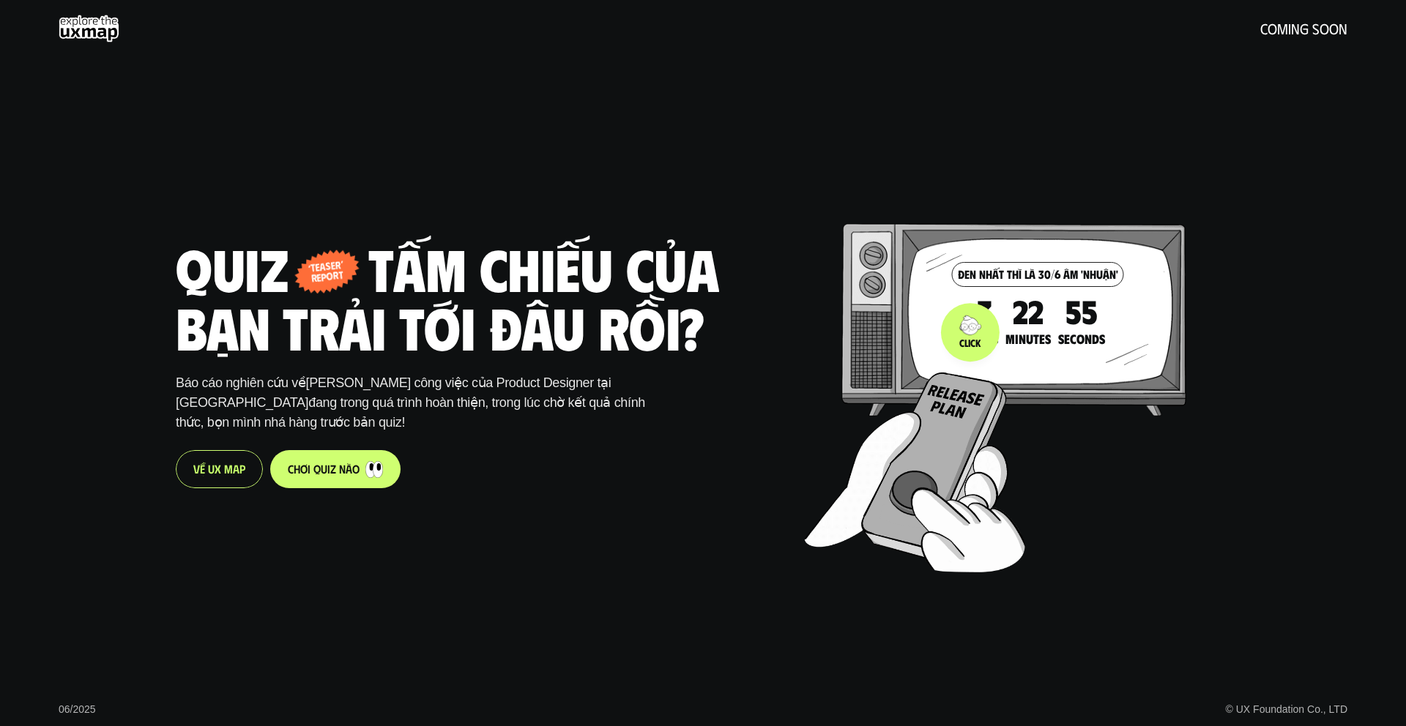
click at [983, 329] on div at bounding box center [1023, 361] width 436 height 419
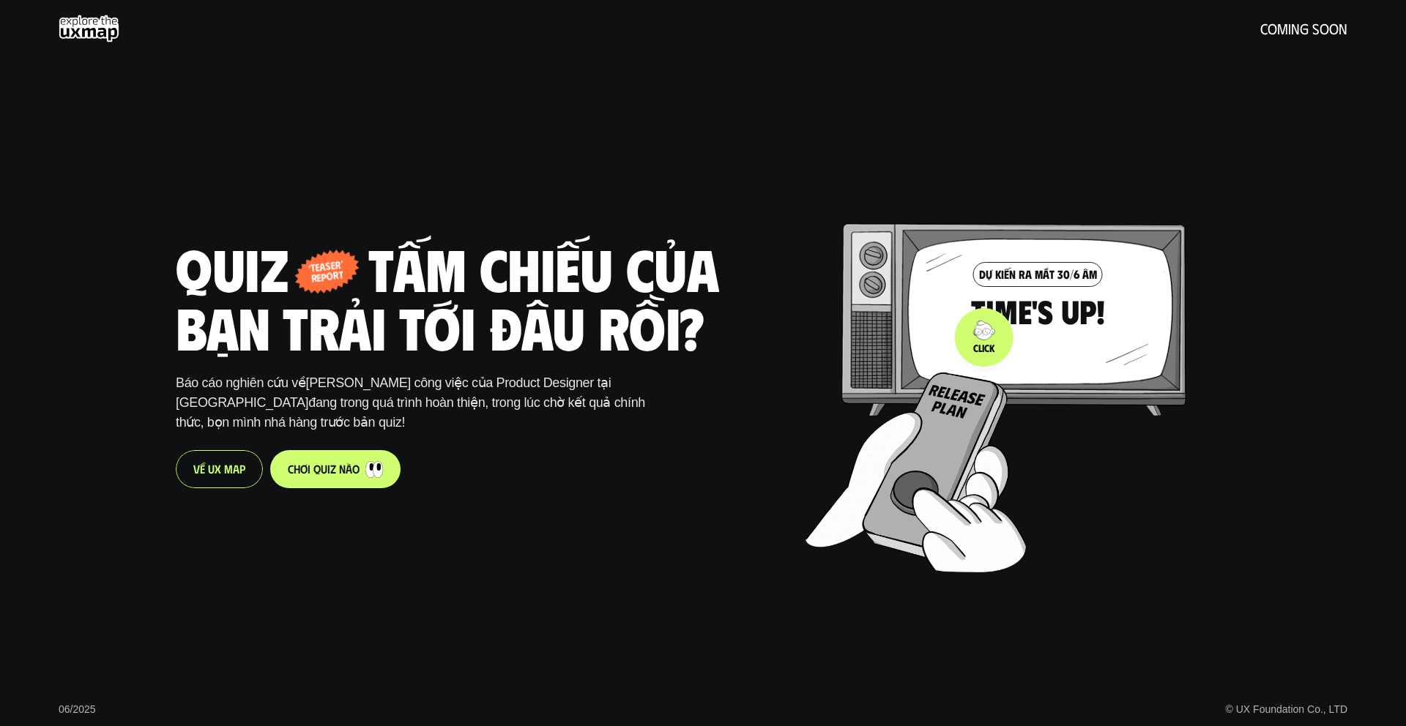
click at [985, 341] on div at bounding box center [1023, 361] width 436 height 419
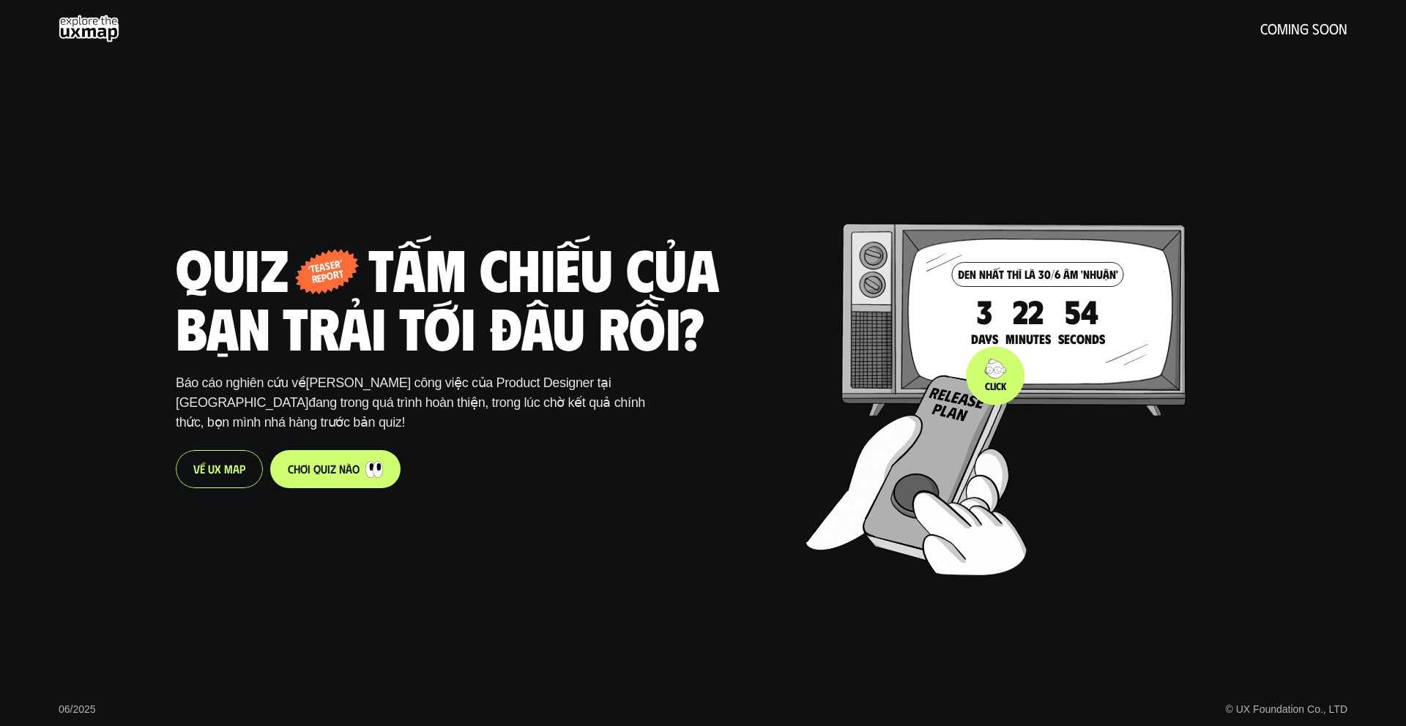
click at [995, 378] on img at bounding box center [908, 472] width 204 height 192
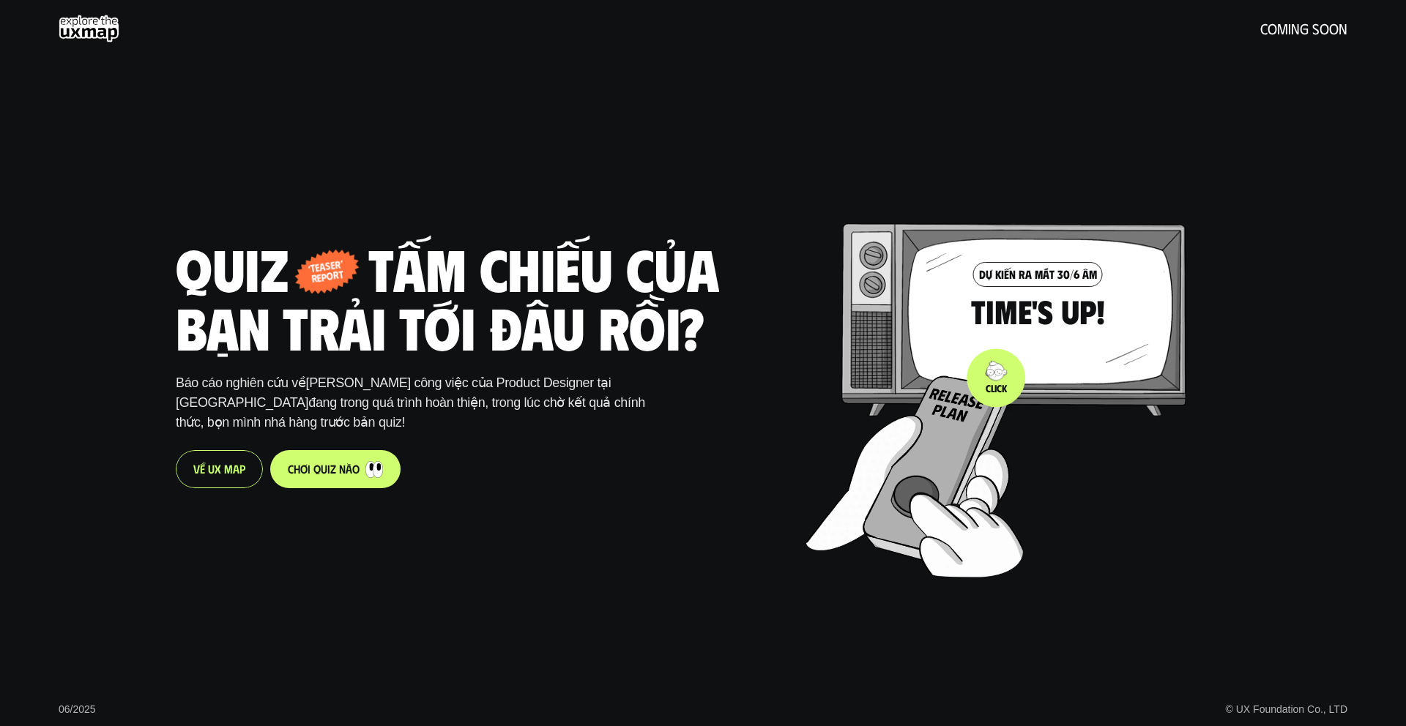
click at [996, 378] on img at bounding box center [908, 472] width 204 height 192
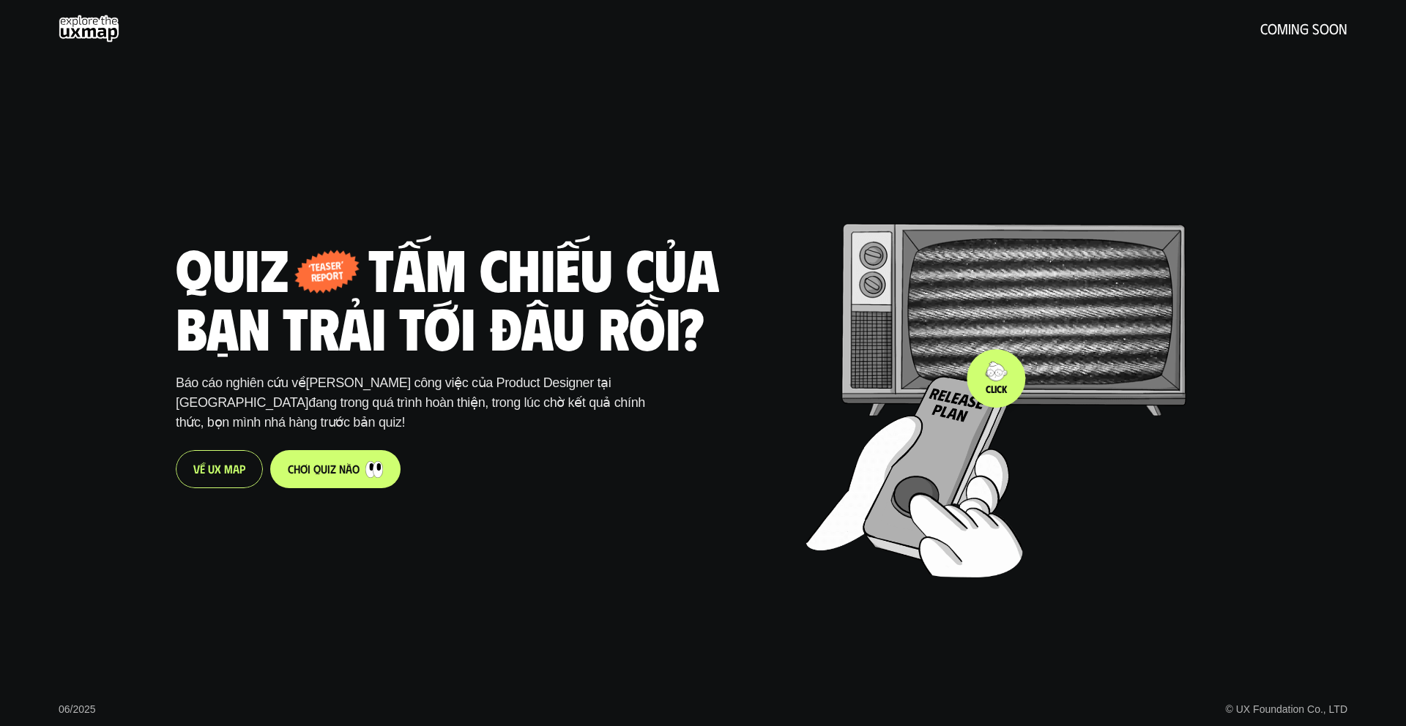
click at [996, 378] on img at bounding box center [908, 472] width 204 height 192
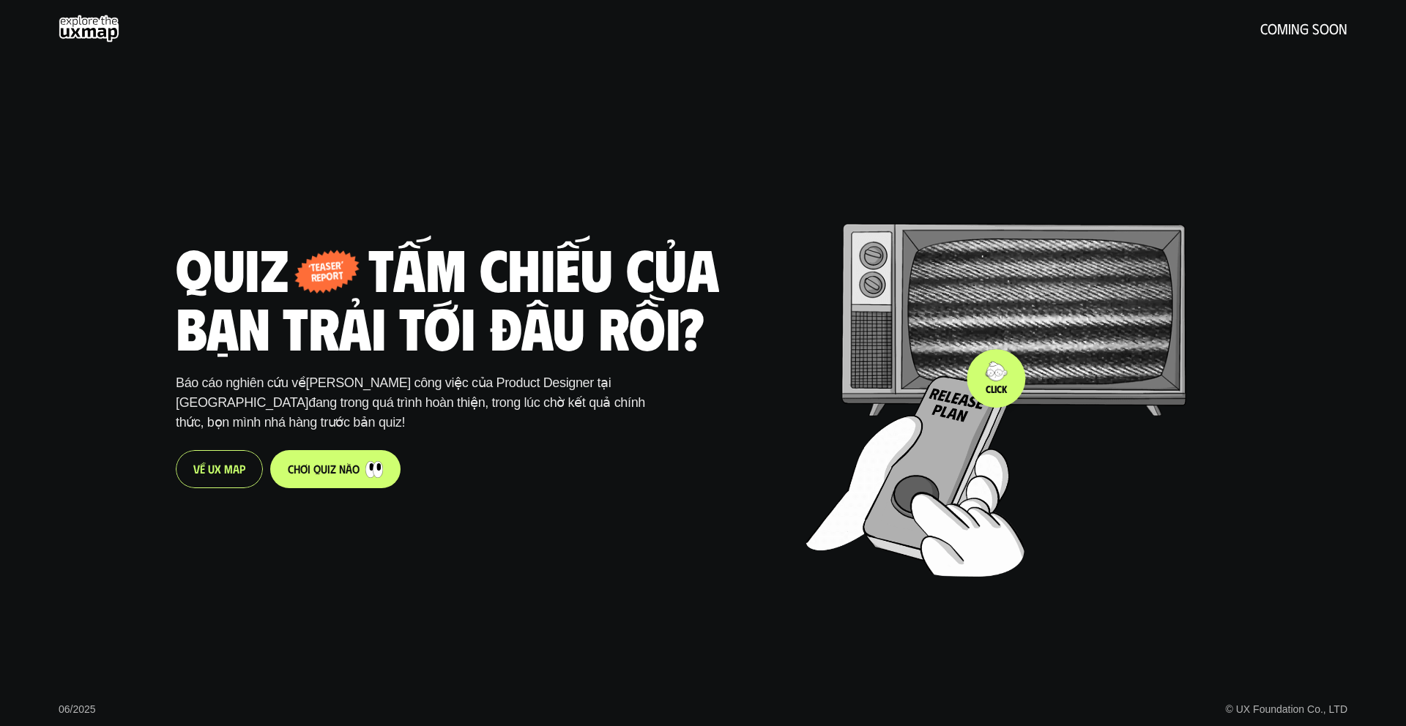
click at [996, 378] on img at bounding box center [908, 472] width 204 height 192
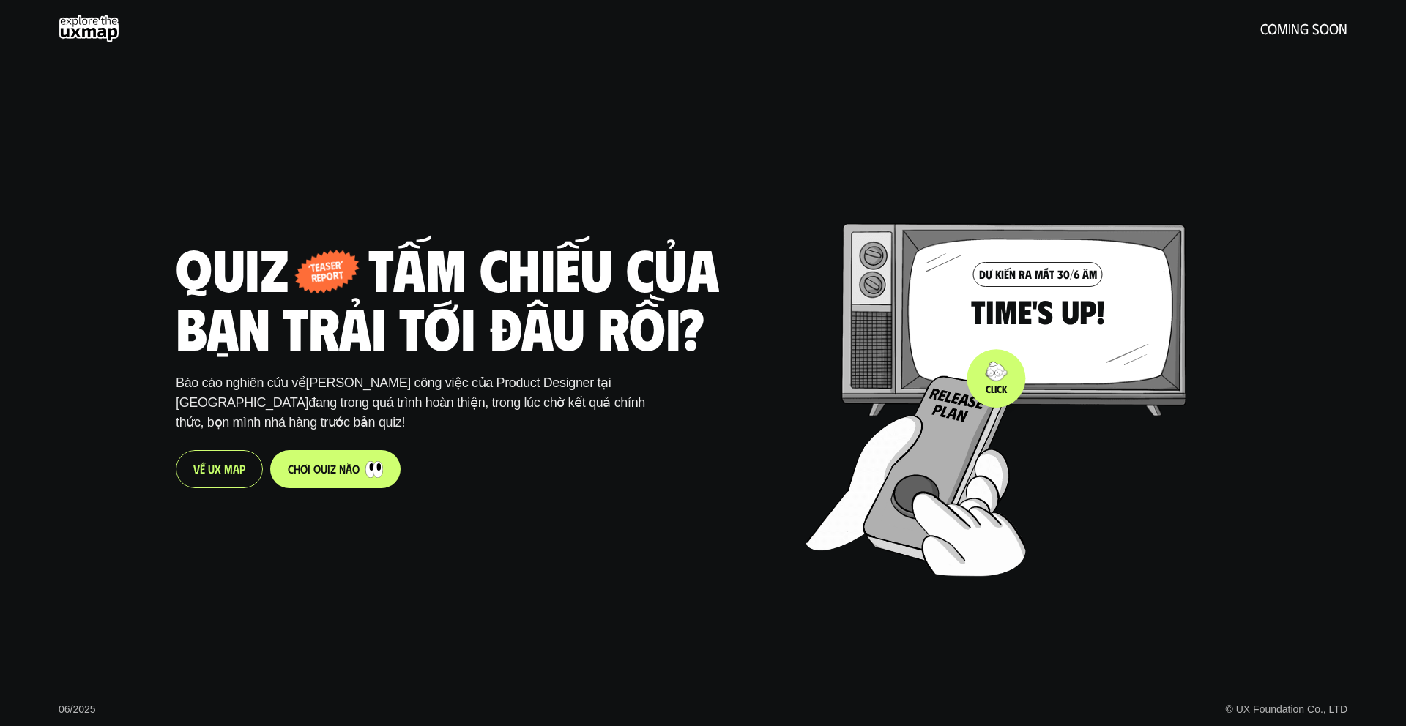
click at [996, 378] on img at bounding box center [908, 472] width 204 height 192
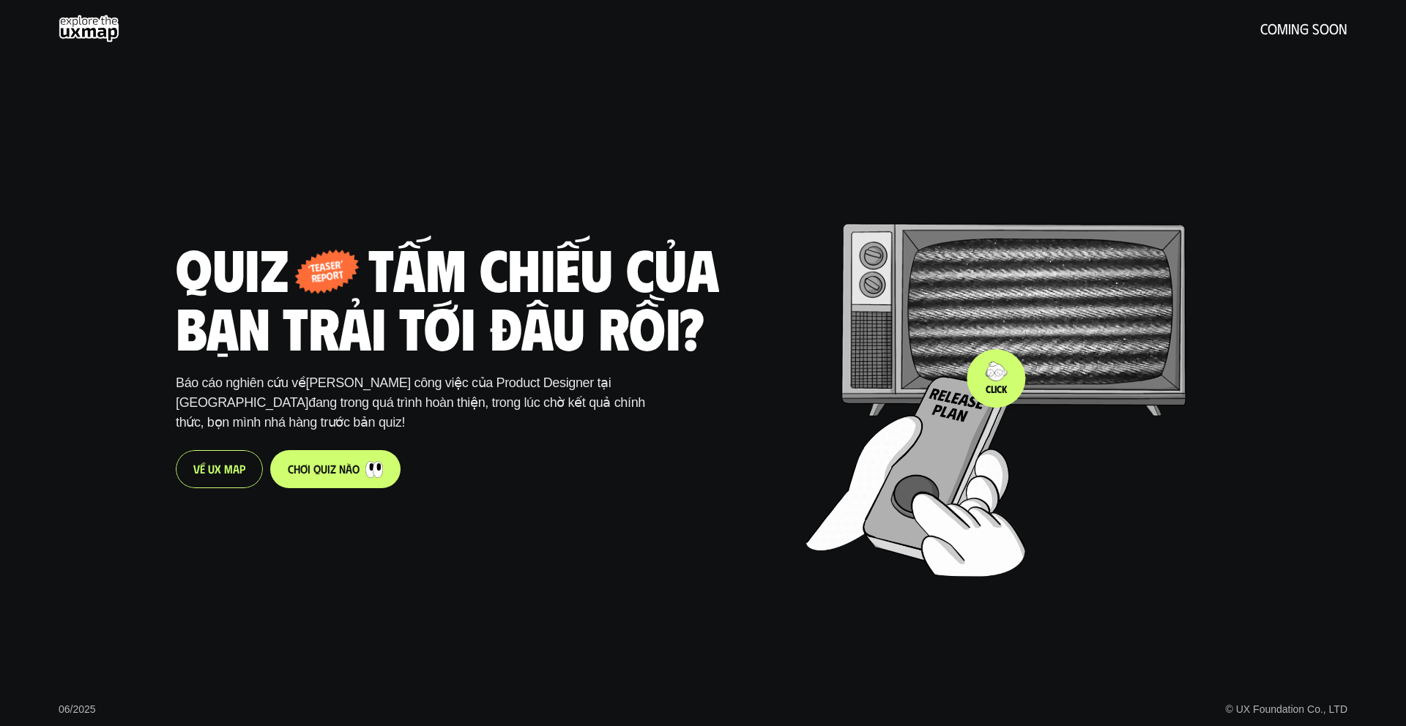
click at [996, 378] on img at bounding box center [908, 472] width 204 height 192
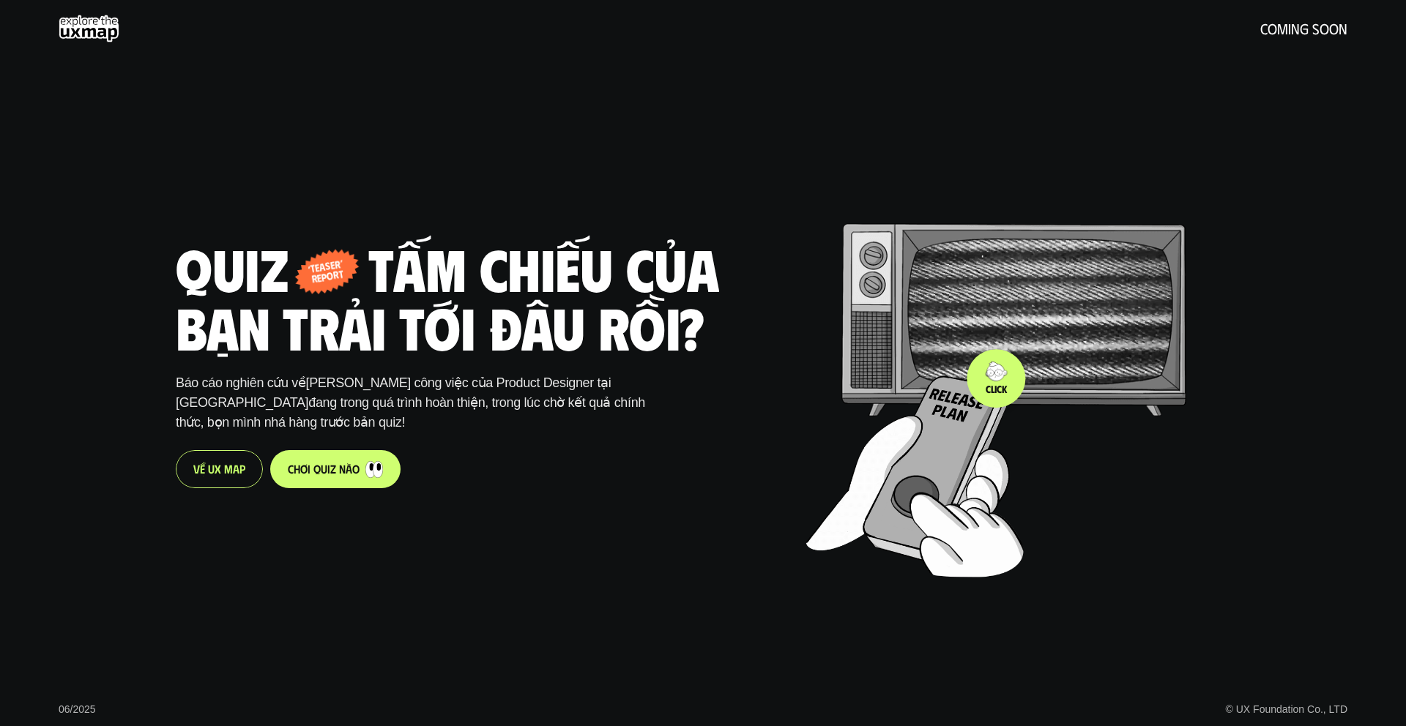
click at [996, 378] on img at bounding box center [908, 472] width 204 height 192
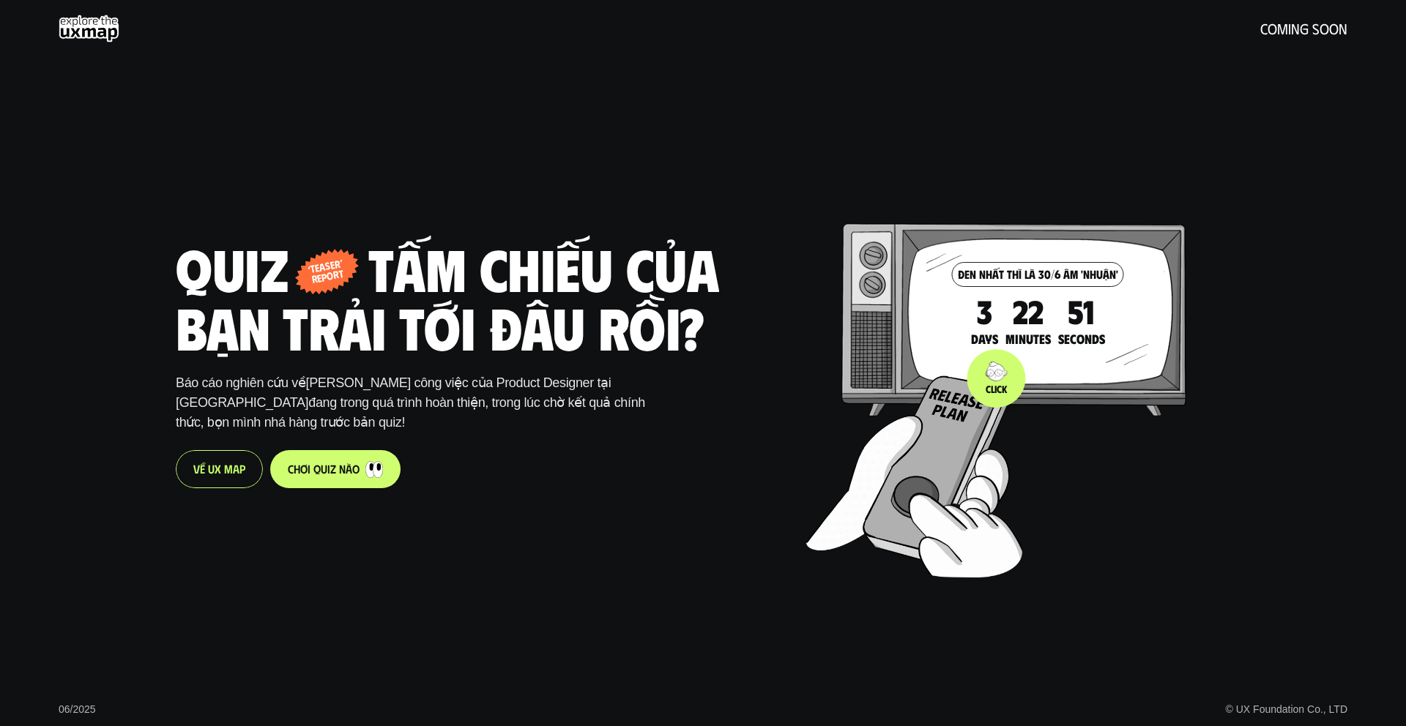
click at [996, 378] on img at bounding box center [908, 472] width 204 height 192
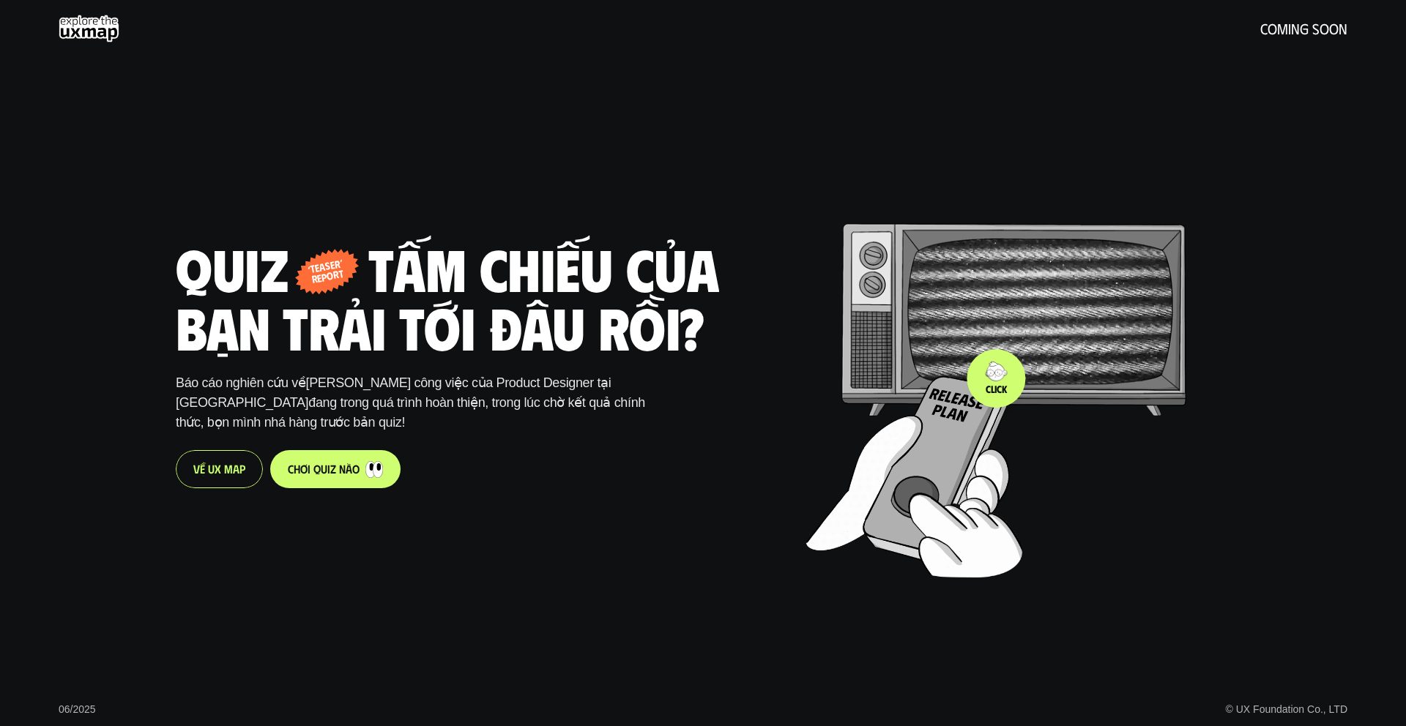
click at [996, 378] on img at bounding box center [908, 472] width 204 height 192
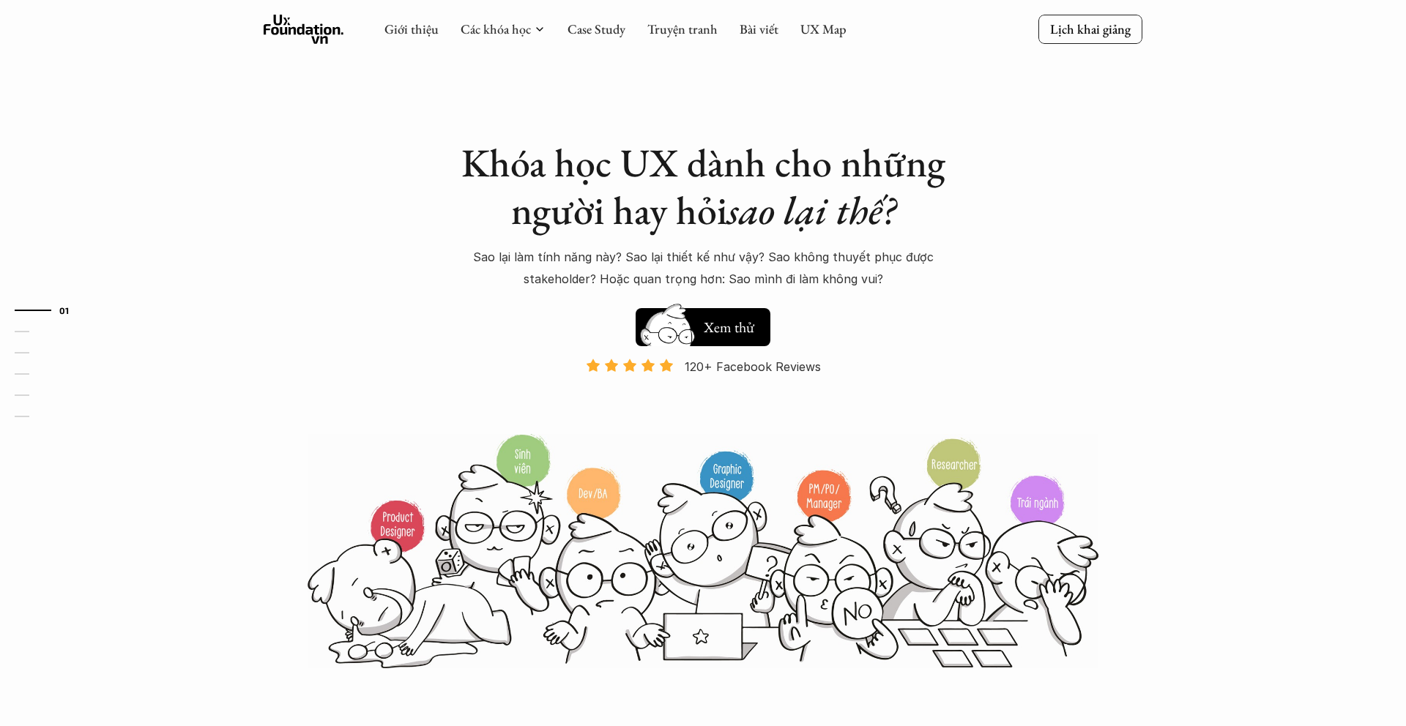
click at [513, 45] on div "Giới thiệu Các khóa học Case Study Truyện tranh Bài viết UX Map Lịch khai giảng" at bounding box center [703, 30] width 1406 height 60
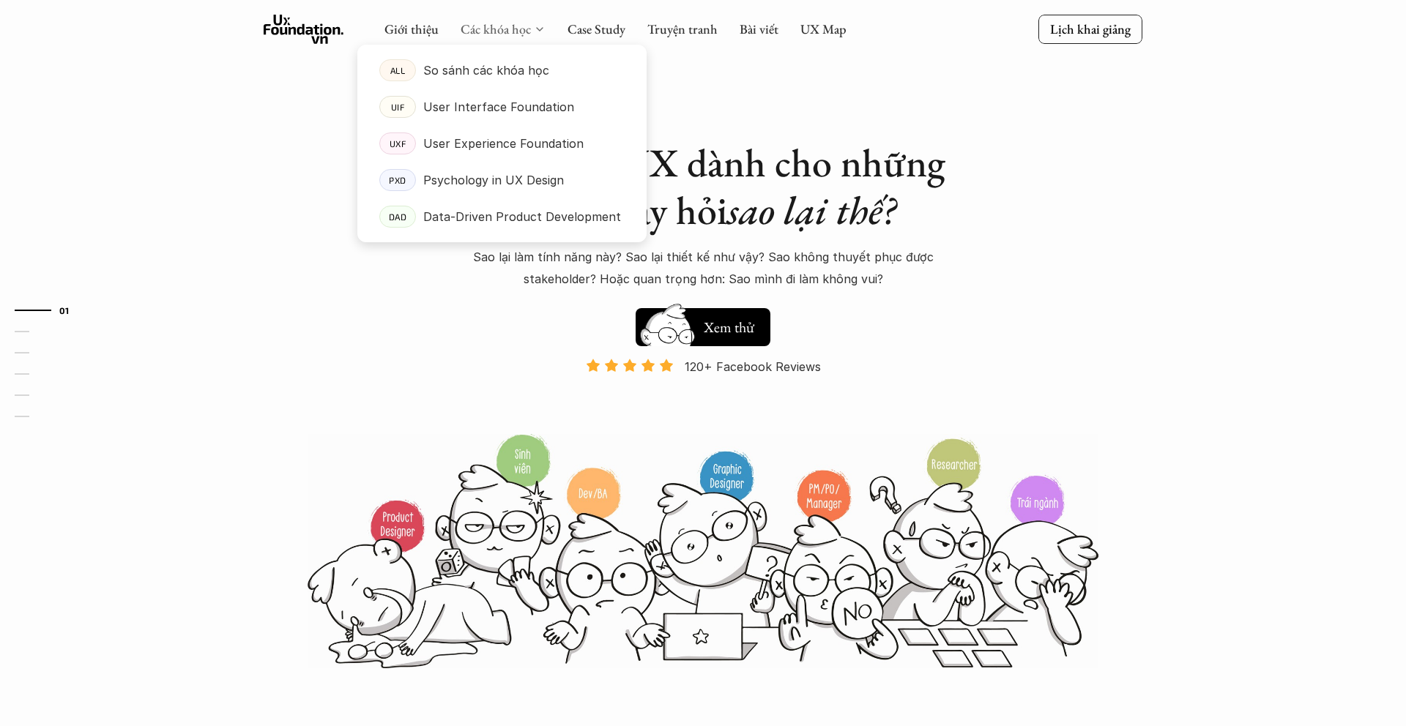
click at [503, 31] on link "Các khóa học" at bounding box center [495, 28] width 70 height 17
click at [499, 68] on p "So sánh các khóa học" at bounding box center [486, 70] width 126 height 22
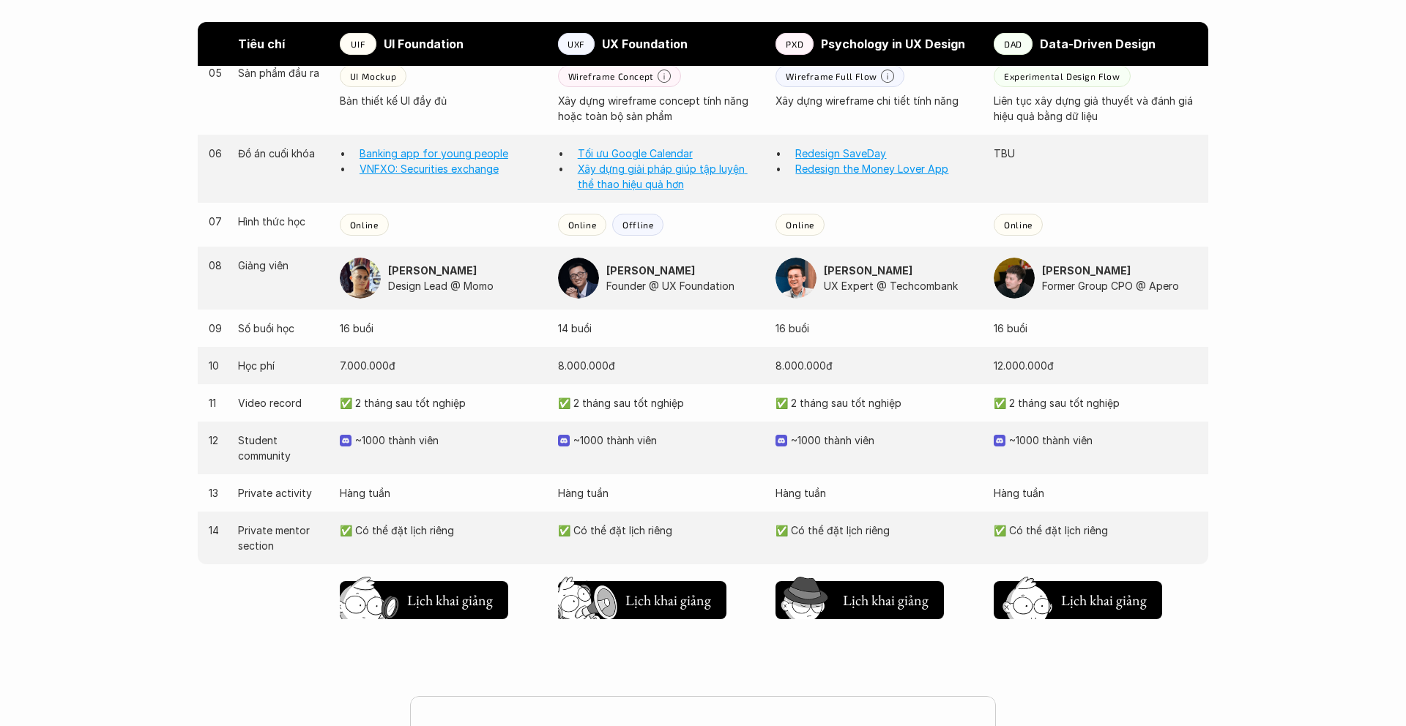
scroll to position [1324, 0]
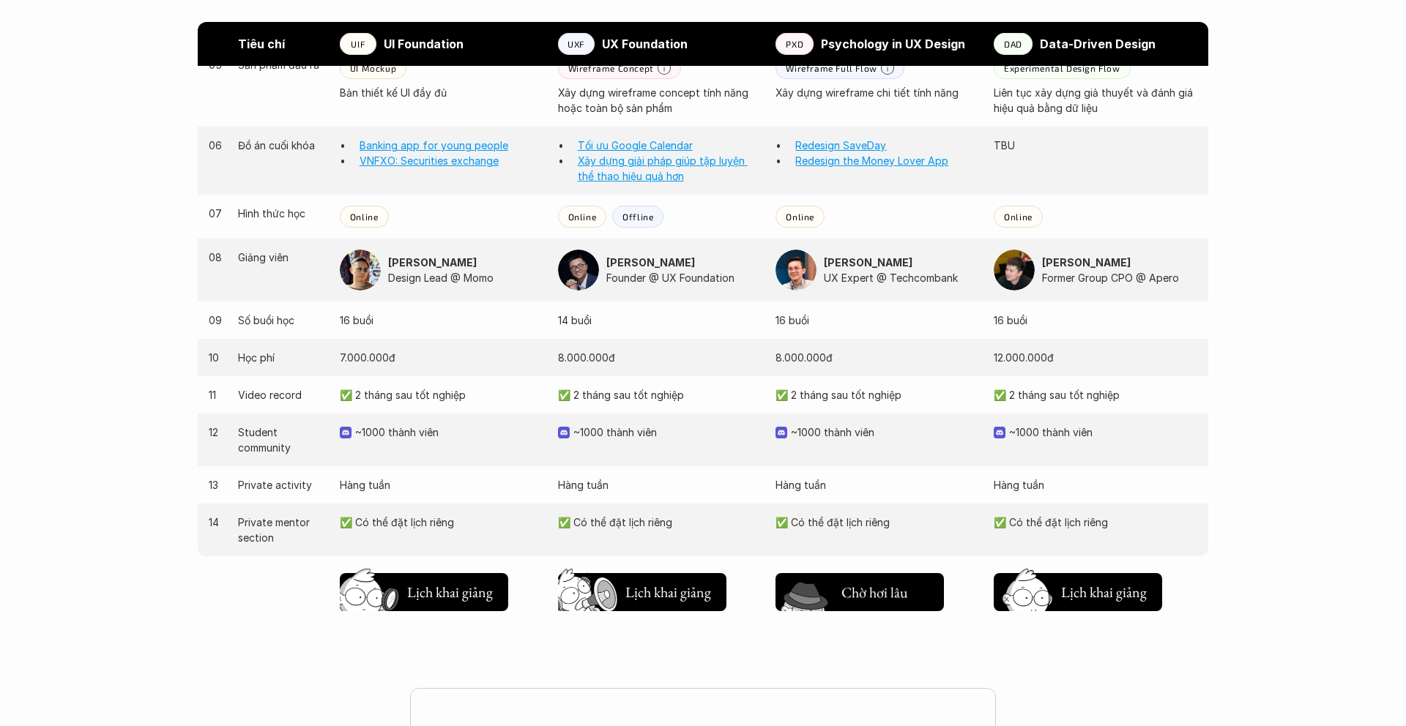
click at [911, 594] on h5 "Lịch khai giảng" at bounding box center [885, 596] width 88 height 20
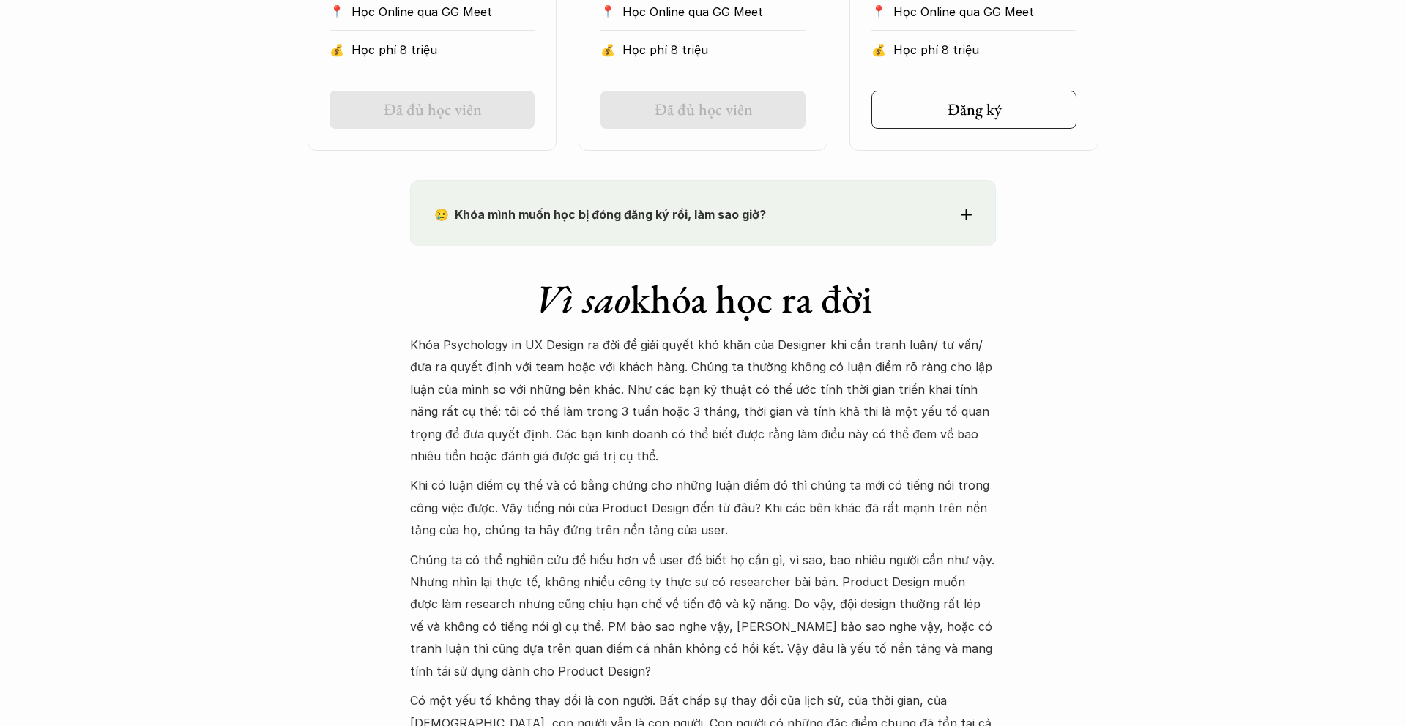
scroll to position [1125, 0]
